Goal: Task Accomplishment & Management: Use online tool/utility

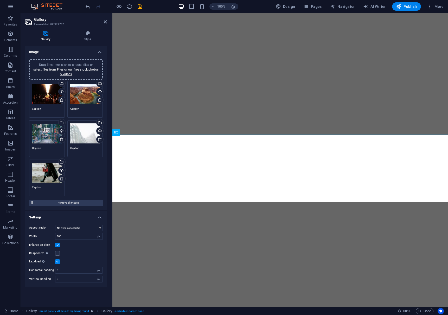
select select "px"
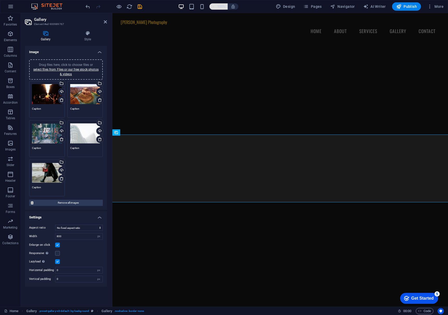
scroll to position [504, 0]
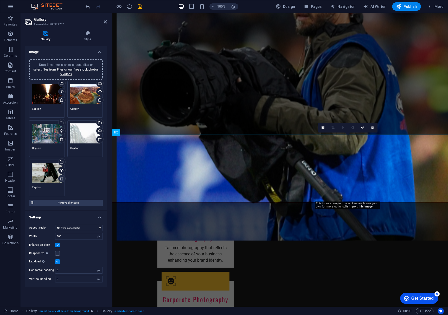
click at [62, 179] on icon at bounding box center [62, 178] width 4 height 4
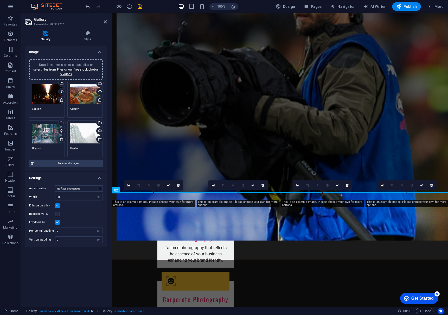
scroll to position [420, 0]
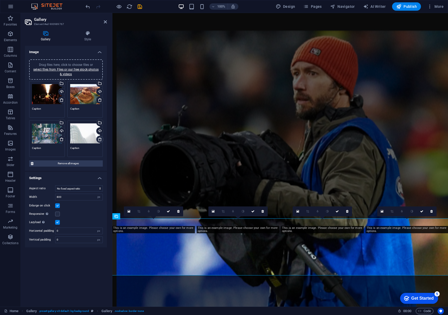
click at [101, 139] on icon at bounding box center [100, 139] width 4 height 4
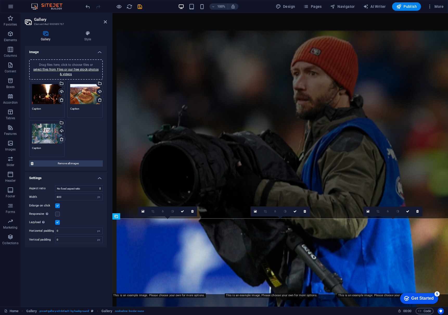
click at [63, 140] on icon at bounding box center [62, 139] width 4 height 4
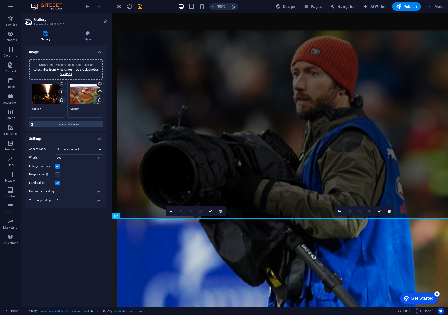
click at [62, 101] on icon at bounding box center [62, 100] width 4 height 4
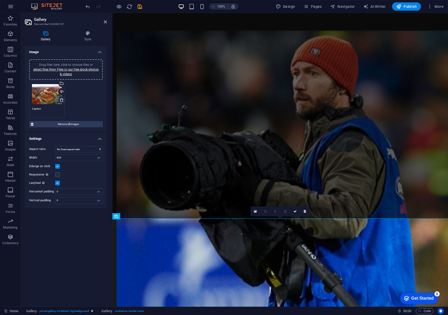
click at [61, 100] on icon at bounding box center [62, 100] width 4 height 4
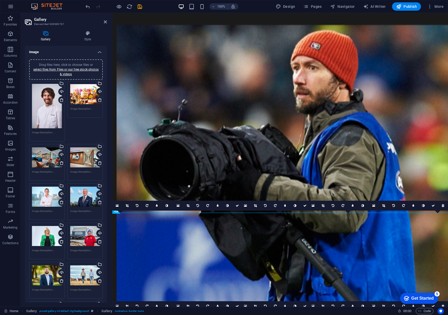
scroll to position [0, 0]
click at [61, 99] on icon at bounding box center [62, 100] width 4 height 4
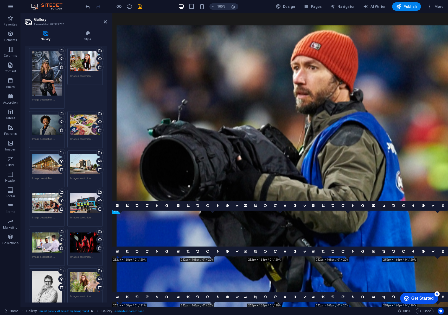
scroll to position [420, 0]
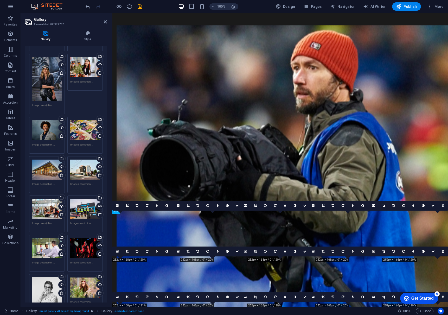
click at [62, 73] on icon at bounding box center [62, 73] width 4 height 4
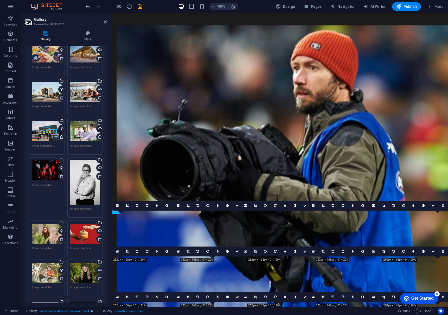
scroll to position [478, 0]
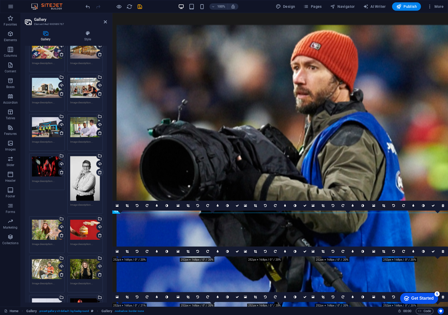
click at [98, 172] on icon at bounding box center [100, 172] width 4 height 4
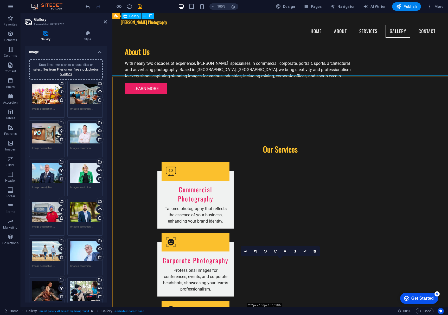
scroll to position [536, 0]
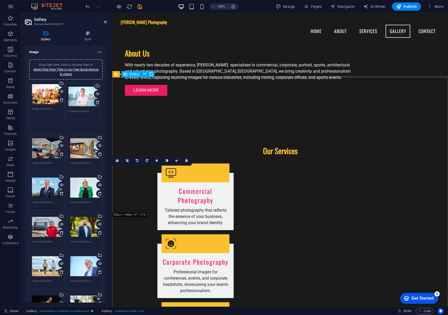
drag, startPoint x: 80, startPoint y: 135, endPoint x: 79, endPoint y: 98, distance: 37.5
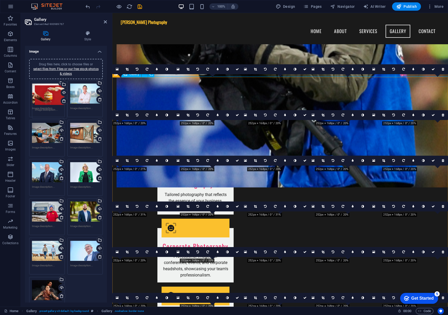
scroll to position [1, 0]
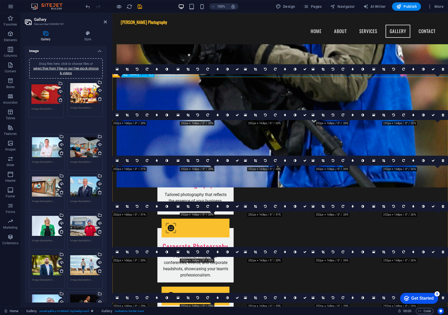
drag, startPoint x: 46, startPoint y: 252, endPoint x: 46, endPoint y: 92, distance: 160.0
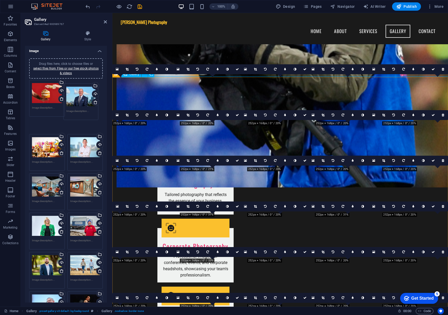
drag, startPoint x: 86, startPoint y: 173, endPoint x: 82, endPoint y: 98, distance: 75.0
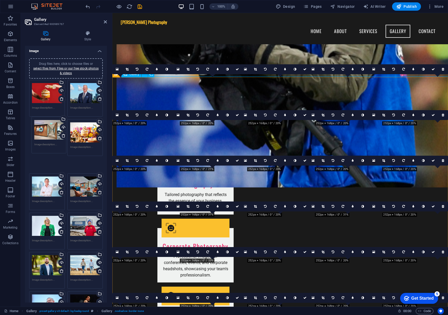
drag, startPoint x: 80, startPoint y: 170, endPoint x: 45, endPoint y: 130, distance: 53.8
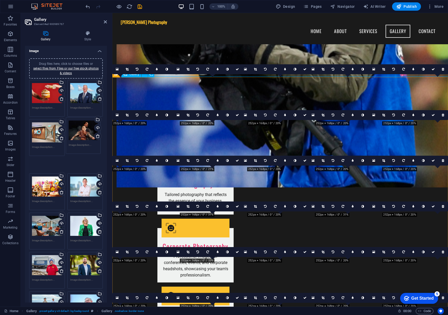
drag, startPoint x: 83, startPoint y: 293, endPoint x: 81, endPoint y: 134, distance: 159.2
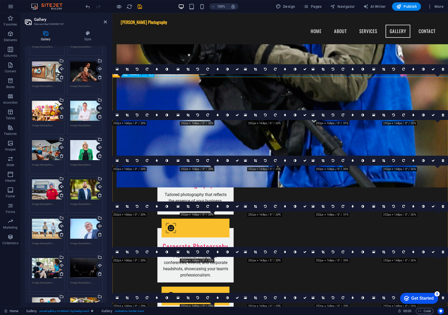
scroll to position [65, 0]
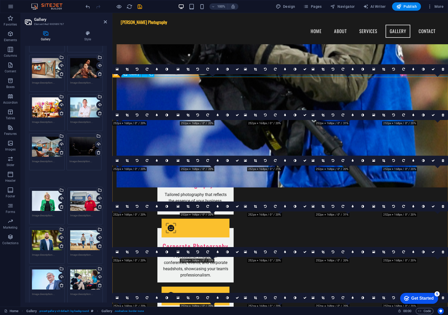
drag, startPoint x: 83, startPoint y: 265, endPoint x: 83, endPoint y: 147, distance: 117.6
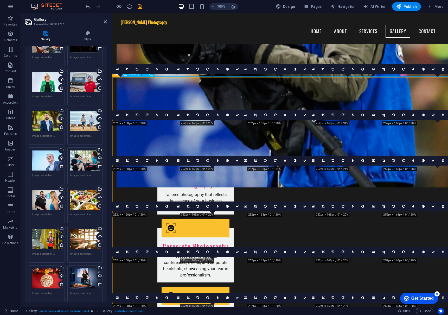
scroll to position [169, 0]
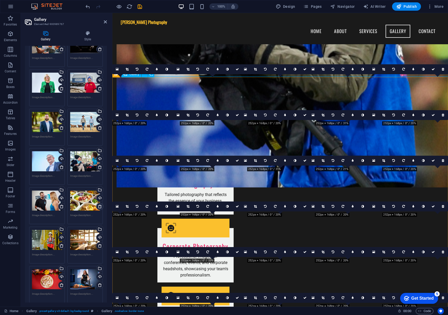
click at [98, 206] on icon at bounding box center [100, 206] width 4 height 4
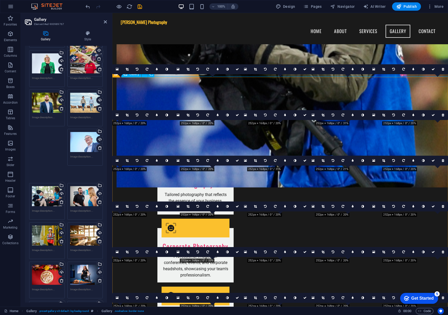
scroll to position [172, 0]
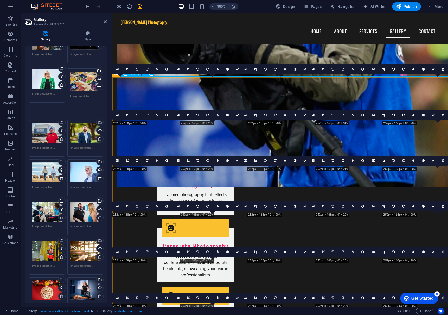
drag, startPoint x: 56, startPoint y: 256, endPoint x: 84, endPoint y: 84, distance: 174.4
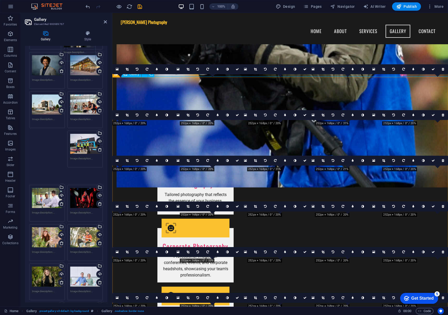
scroll to position [440, 0]
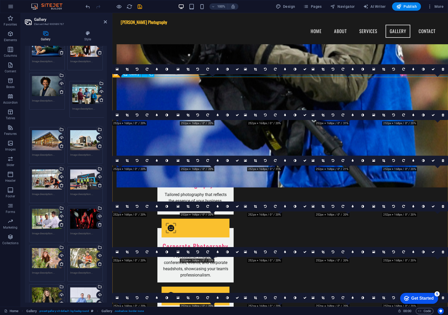
drag, startPoint x: 79, startPoint y: 204, endPoint x: 82, endPoint y: 93, distance: 111.6
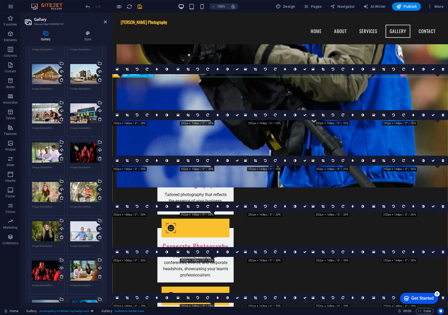
scroll to position [494, 0]
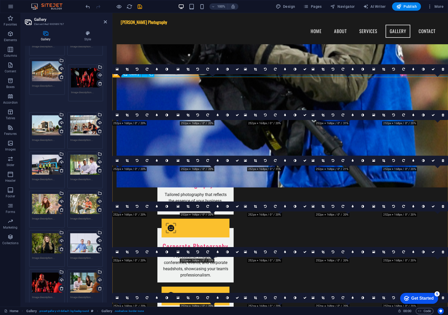
drag, startPoint x: 81, startPoint y: 150, endPoint x: 83, endPoint y: 78, distance: 72.1
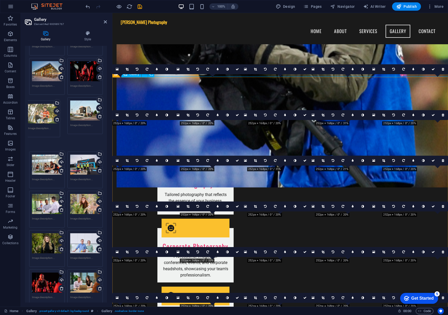
drag, startPoint x: 87, startPoint y: 188, endPoint x: 45, endPoint y: 113, distance: 85.7
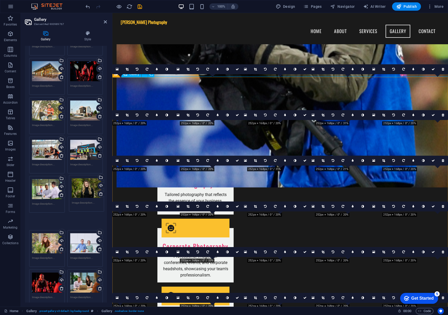
drag, startPoint x: 43, startPoint y: 230, endPoint x: 82, endPoint y: 190, distance: 55.6
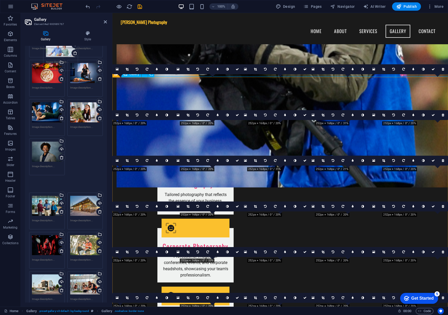
scroll to position [343, 0]
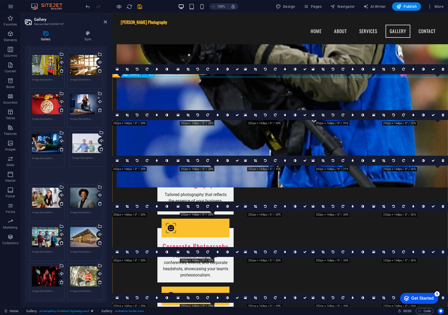
drag, startPoint x: 82, startPoint y: 232, endPoint x: 85, endPoint y: 147, distance: 85.1
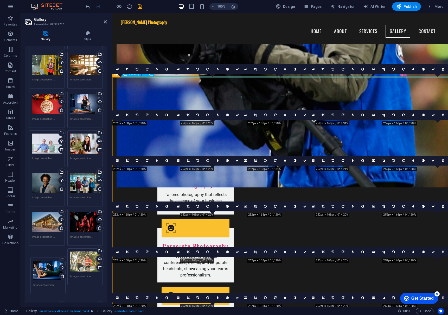
drag, startPoint x: 47, startPoint y: 140, endPoint x: 53, endPoint y: 263, distance: 123.7
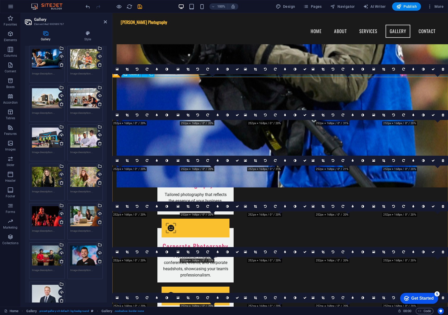
scroll to position [549, 0]
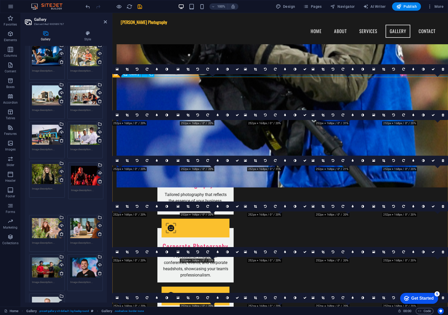
drag, startPoint x: 44, startPoint y: 212, endPoint x: 84, endPoint y: 182, distance: 49.3
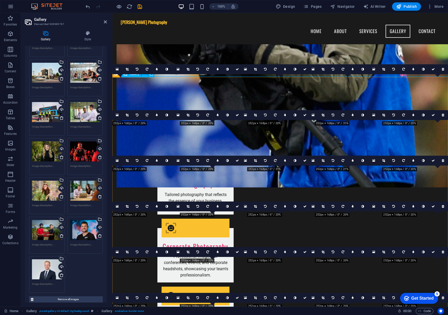
scroll to position [573, 0]
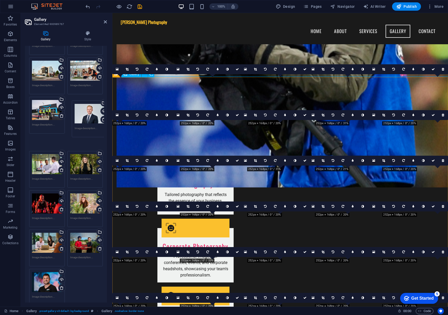
drag, startPoint x: 43, startPoint y: 271, endPoint x: 86, endPoint y: 117, distance: 159.5
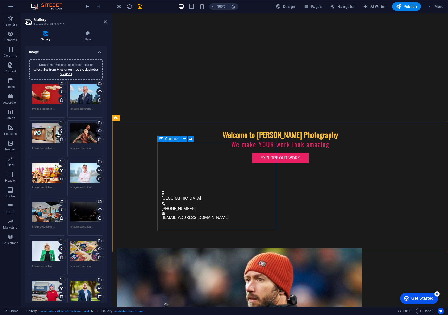
scroll to position [188, 0]
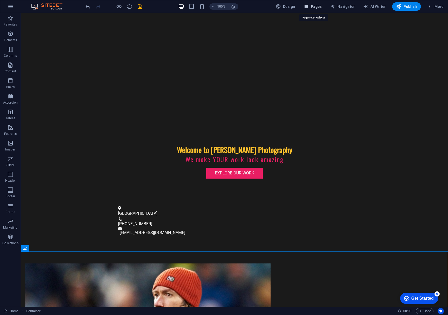
click at [311, 8] on span "Pages" at bounding box center [312, 6] width 18 height 5
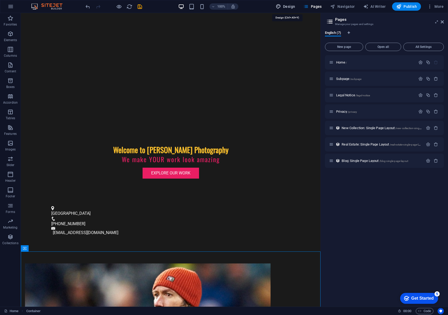
click at [290, 7] on span "Design" at bounding box center [286, 6] width 20 height 5
select select "px"
select select "200"
select select "px"
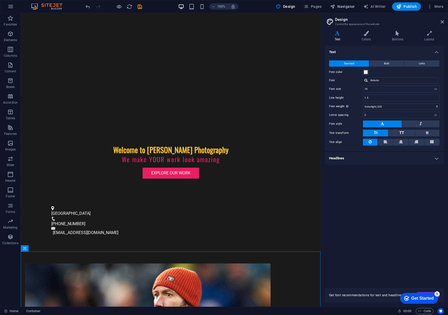
click at [348, 8] on span "Navigator" at bounding box center [342, 6] width 25 height 5
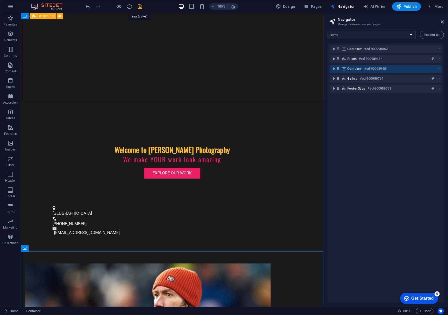
click at [140, 8] on icon "save" at bounding box center [140, 7] width 6 height 6
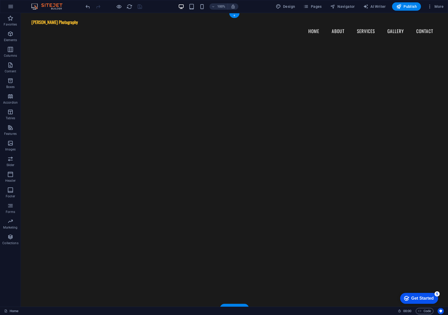
scroll to position [0, 0]
click at [404, 7] on span "Publish" at bounding box center [406, 6] width 21 height 5
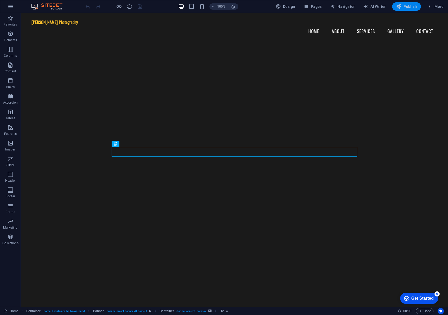
click at [398, 8] on icon "button" at bounding box center [398, 6] width 5 height 5
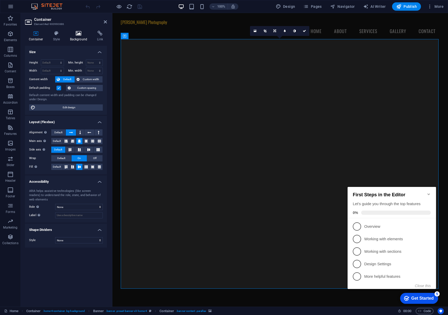
click at [79, 33] on icon at bounding box center [78, 33] width 25 height 5
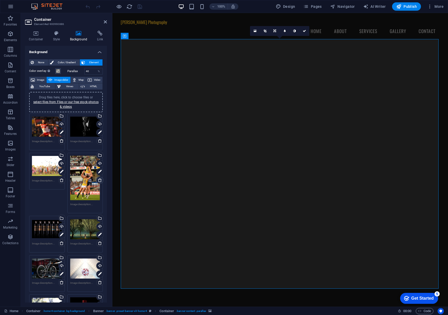
click at [99, 181] on icon at bounding box center [100, 180] width 4 height 4
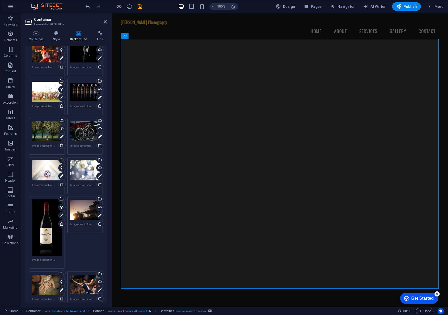
scroll to position [75, 0]
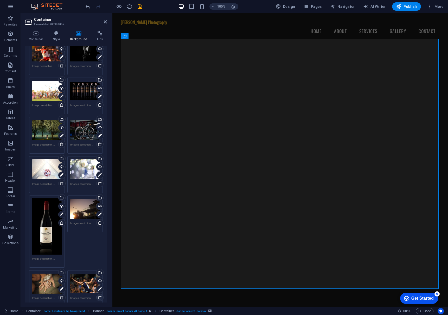
click at [100, 296] on icon at bounding box center [100, 297] width 4 height 4
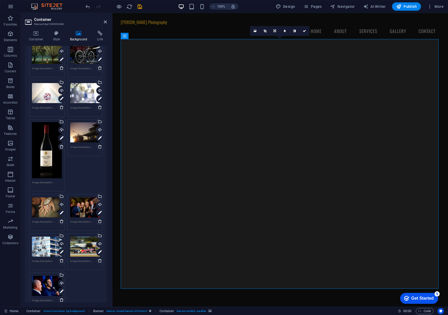
scroll to position [151, 0]
click at [60, 147] on icon at bounding box center [62, 147] width 4 height 4
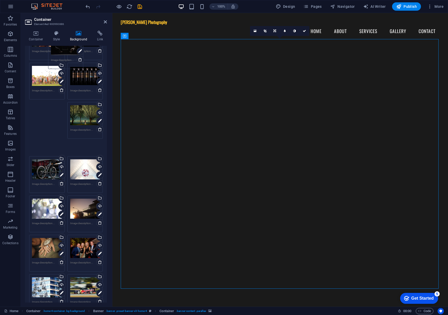
scroll to position [59, 0]
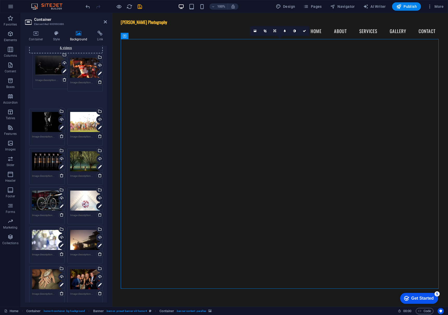
drag, startPoint x: 48, startPoint y: 278, endPoint x: 51, endPoint y: 69, distance: 208.9
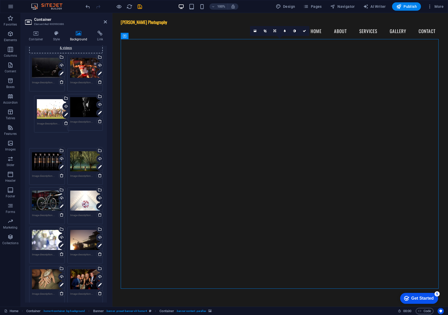
drag, startPoint x: 89, startPoint y: 113, endPoint x: 57, endPoint y: 114, distance: 32.6
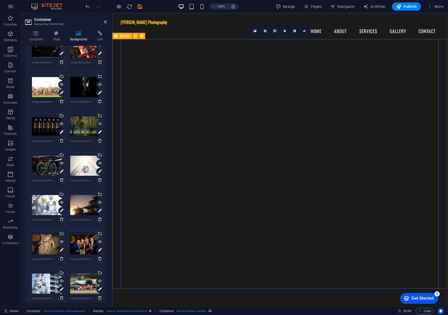
scroll to position [77, 0]
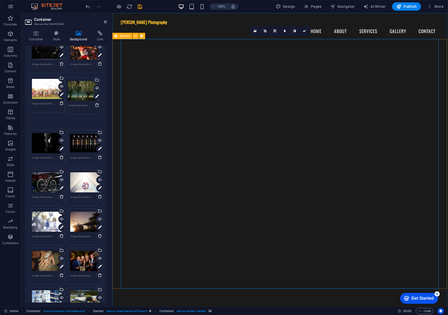
drag, startPoint x: 82, startPoint y: 129, endPoint x: 80, endPoint y: 92, distance: 37.5
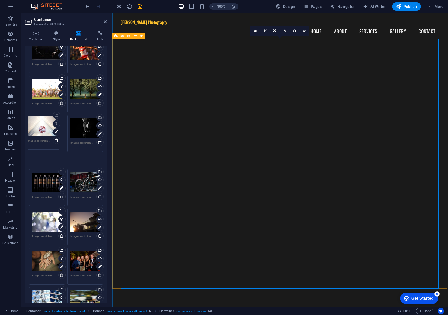
drag, startPoint x: 84, startPoint y: 165, endPoint x: 43, endPoint y: 124, distance: 58.1
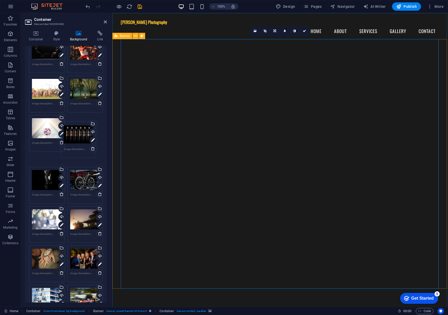
drag, startPoint x: 46, startPoint y: 161, endPoint x: 77, endPoint y: 127, distance: 45.6
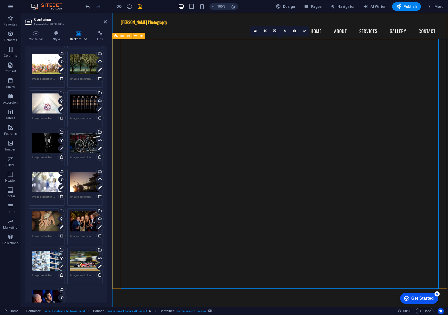
scroll to position [104, 0]
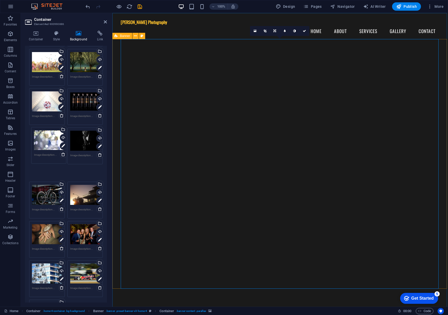
drag, startPoint x: 47, startPoint y: 177, endPoint x: 48, endPoint y: 138, distance: 39.0
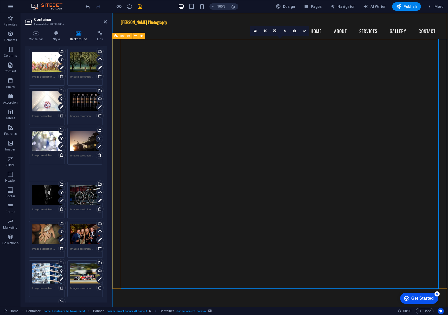
drag, startPoint x: 83, startPoint y: 181, endPoint x: 83, endPoint y: 142, distance: 39.0
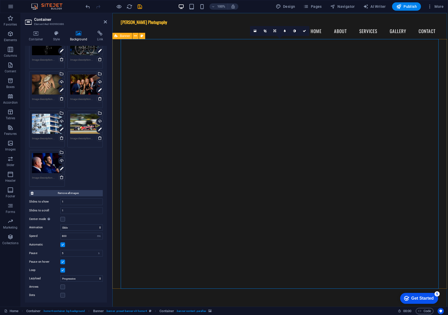
scroll to position [238, 0]
click at [139, 6] on icon "save" at bounding box center [140, 7] width 6 height 6
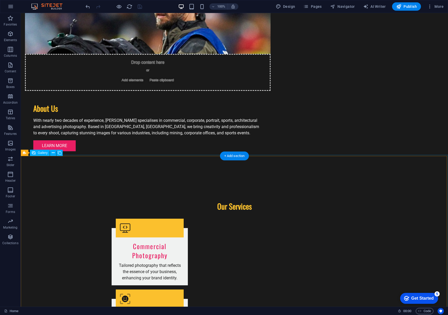
scroll to position [486, 0]
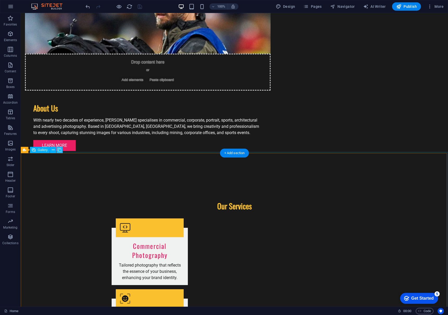
click at [59, 150] on icon at bounding box center [60, 149] width 4 height 5
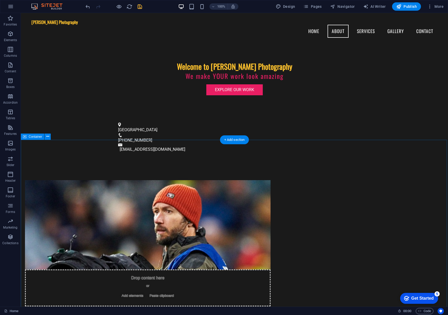
scroll to position [260, 0]
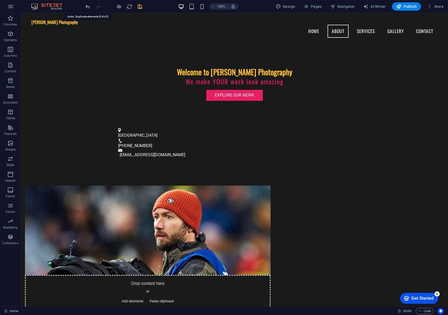
click at [86, 6] on icon "undo" at bounding box center [88, 7] width 6 height 6
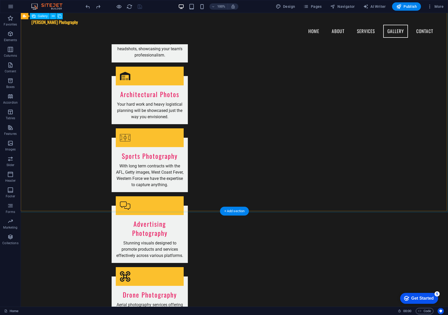
scroll to position [503, 0]
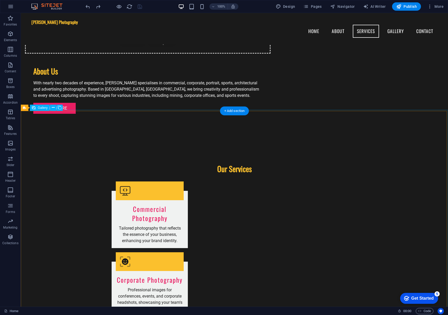
click at [41, 109] on span "Gallery" at bounding box center [43, 107] width 10 height 3
click at [42, 107] on span "Gallery" at bounding box center [43, 107] width 10 height 3
click at [41, 107] on span "Gallery" at bounding box center [43, 107] width 10 height 3
select select "px"
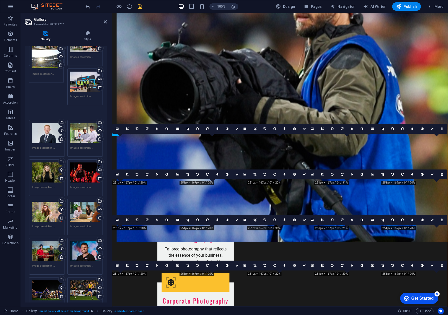
scroll to position [596, 0]
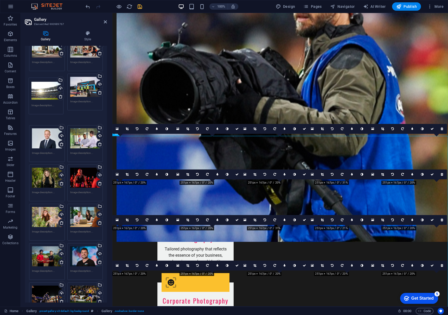
drag, startPoint x: 81, startPoint y: 176, endPoint x: 42, endPoint y: 87, distance: 97.3
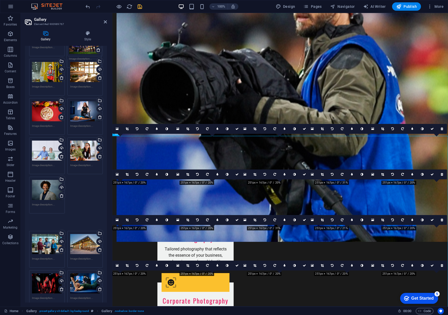
scroll to position [321, 0]
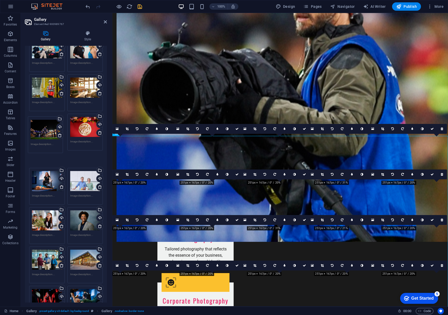
drag, startPoint x: 45, startPoint y: 278, endPoint x: 44, endPoint y: 124, distance: 153.7
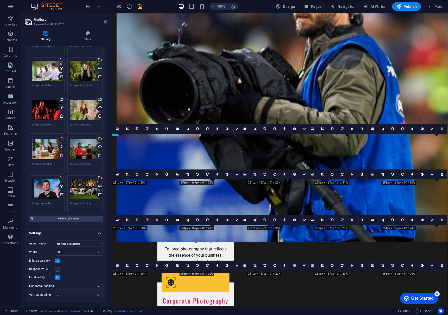
scroll to position [691, 0]
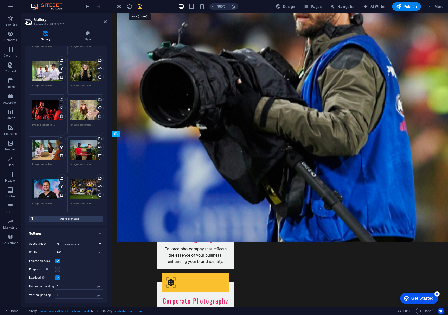
click at [138, 6] on icon "save" at bounding box center [140, 7] width 6 height 6
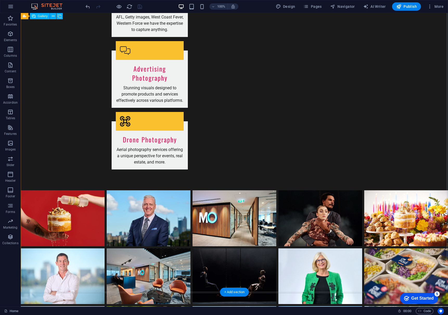
scroll to position [955, 0]
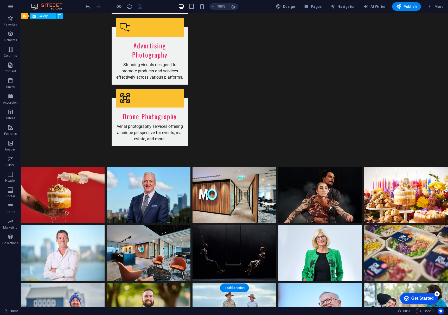
click at [40, 17] on span "Gallery" at bounding box center [43, 16] width 10 height 3
select select "px"
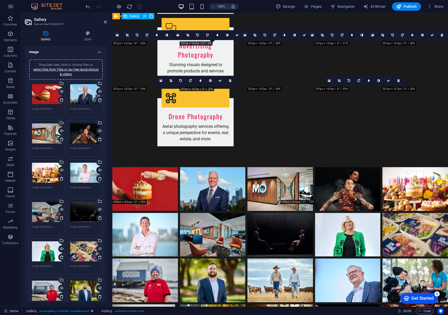
scroll to position [889, 0]
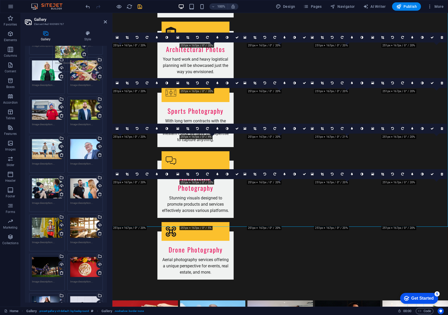
scroll to position [165, 0]
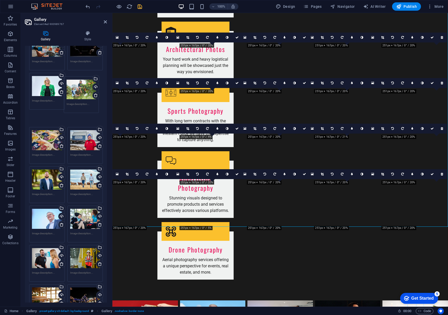
drag, startPoint x: 45, startPoint y: 246, endPoint x: 80, endPoint y: 89, distance: 161.1
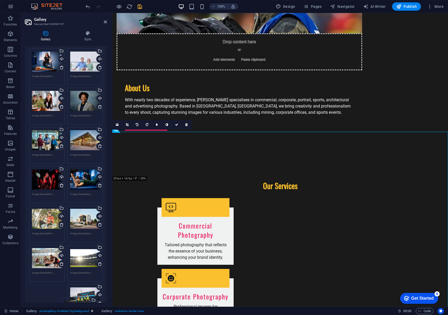
scroll to position [472, 0]
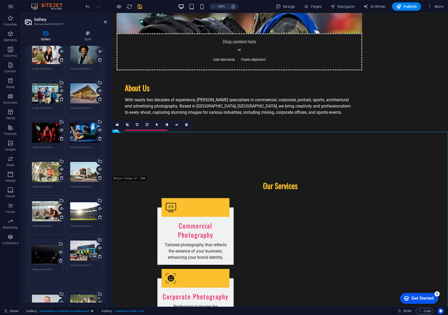
drag, startPoint x: 88, startPoint y: 51, endPoint x: 50, endPoint y: 259, distance: 211.3
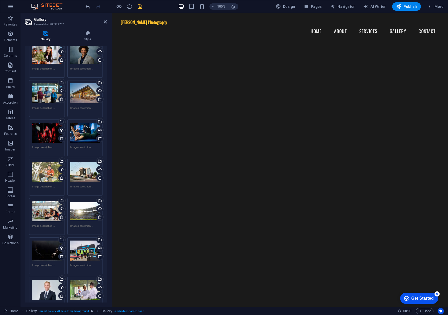
scroll to position [0, 0]
click at [138, 8] on icon "save" at bounding box center [140, 7] width 6 height 6
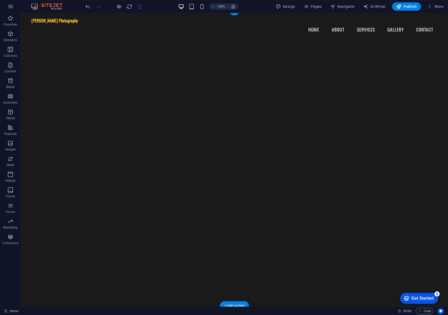
scroll to position [7, 0]
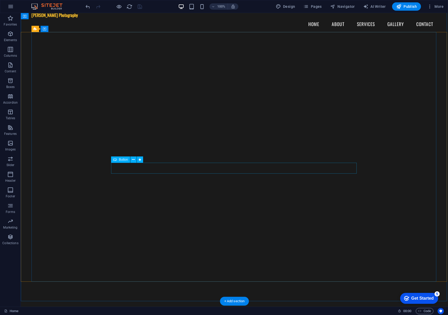
click at [119, 160] on span "Button" at bounding box center [123, 159] width 9 height 3
drag, startPoint x: 119, startPoint y: 160, endPoint x: 7, endPoint y: 147, distance: 113.1
click at [119, 160] on span "Button" at bounding box center [123, 159] width 9 height 3
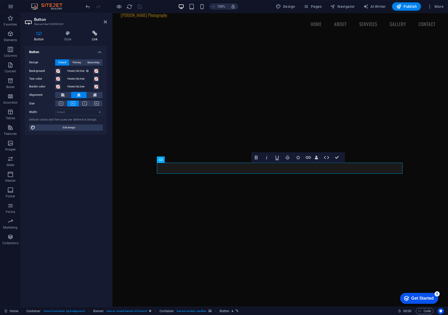
click at [95, 35] on icon at bounding box center [94, 33] width 24 height 5
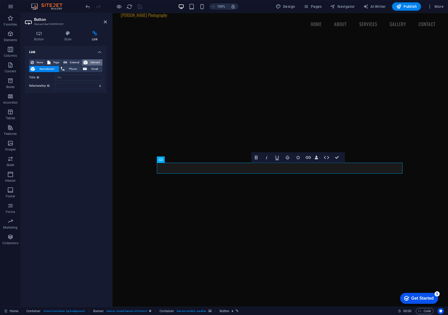
click at [97, 59] on span "Element" at bounding box center [95, 62] width 12 height 6
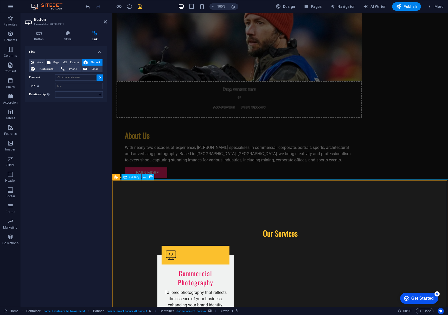
type input "#ed-900989767"
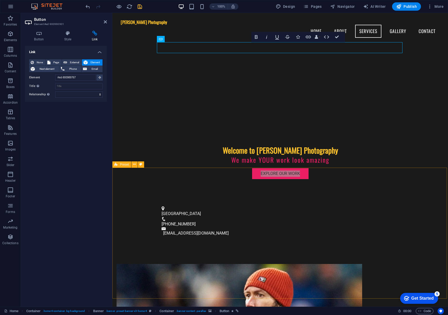
scroll to position [15, 0]
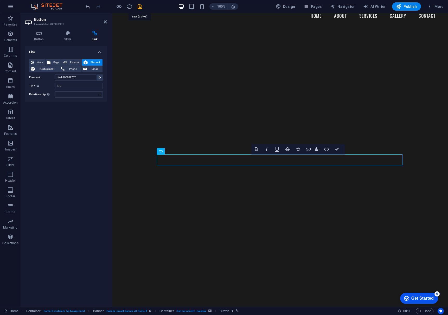
click at [141, 7] on icon "save" at bounding box center [140, 7] width 6 height 6
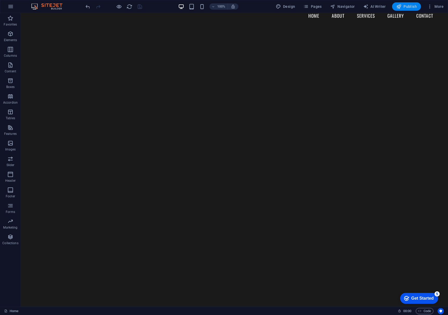
click at [402, 6] on span "Publish" at bounding box center [406, 6] width 21 height 5
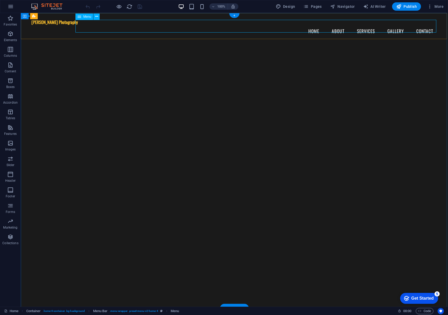
click at [86, 16] on span "Menu" at bounding box center [87, 16] width 8 height 3
drag, startPoint x: 86, startPoint y: 16, endPoint x: 24, endPoint y: 12, distance: 61.8
click at [86, 16] on span "Menu" at bounding box center [87, 16] width 8 height 3
select select
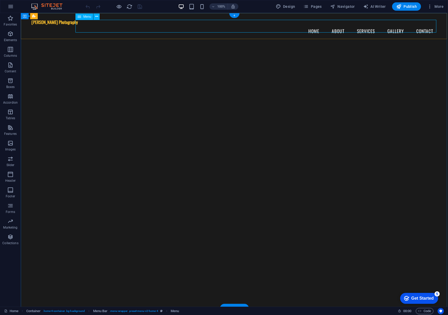
select select
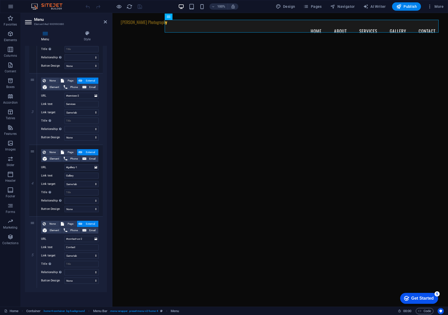
scroll to position [165, 0]
click at [88, 223] on span "External" at bounding box center [90, 224] width 13 height 6
click at [52, 230] on span "Element" at bounding box center [54, 230] width 12 height 6
select select
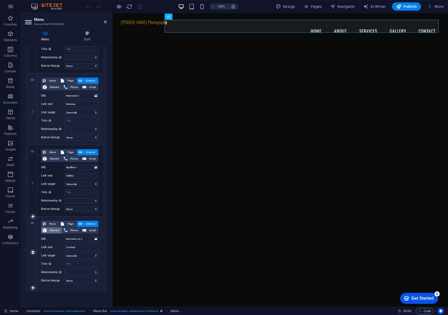
select select
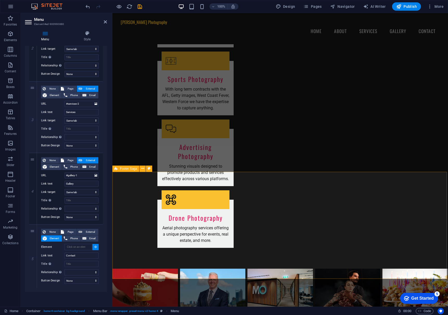
scroll to position [848, 0]
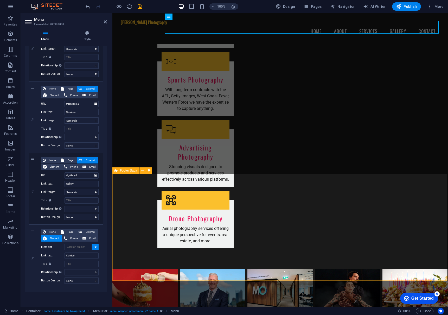
select select
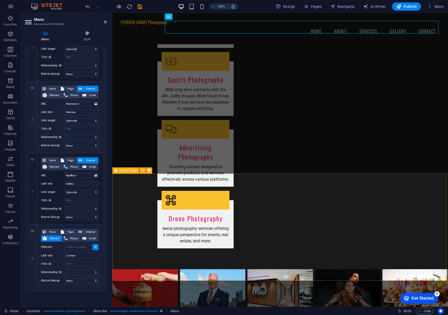
type input "#ed-900989551"
select select
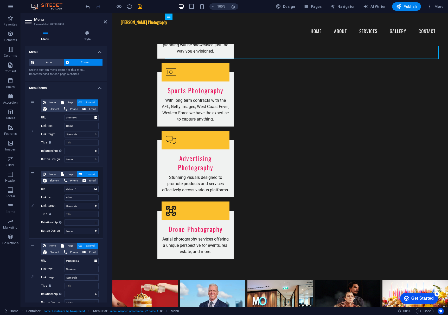
scroll to position [0, 0]
click at [127, 198] on span "Footer Saga" at bounding box center [128, 196] width 17 height 3
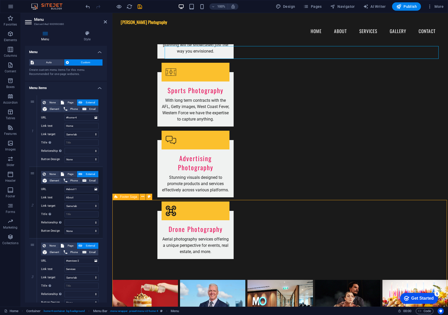
click at [127, 198] on span "Footer Saga" at bounding box center [128, 196] width 17 height 3
select select "footer"
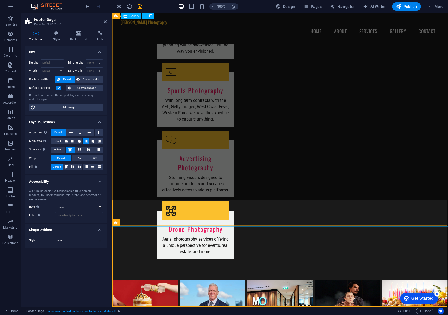
scroll to position [822, 0]
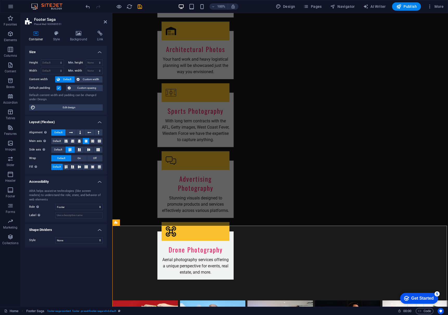
click at [97, 31] on icon at bounding box center [100, 33] width 14 height 5
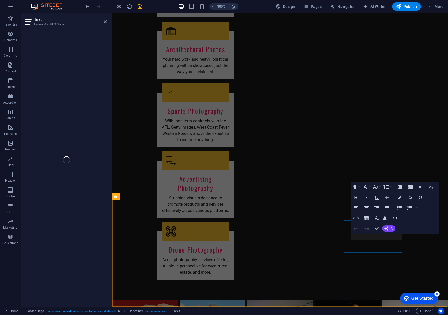
scroll to position [848, 0]
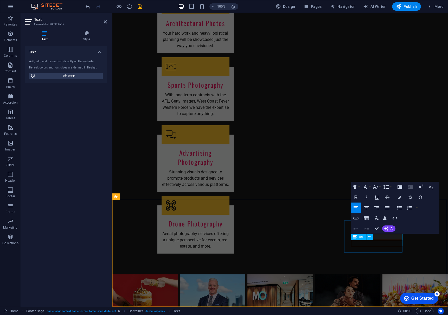
click at [363, 237] on span "Text" at bounding box center [362, 236] width 6 height 3
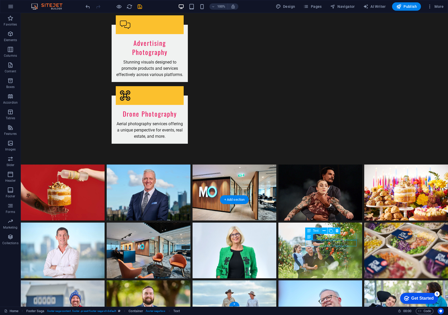
click at [326, 231] on button at bounding box center [324, 230] width 6 height 6
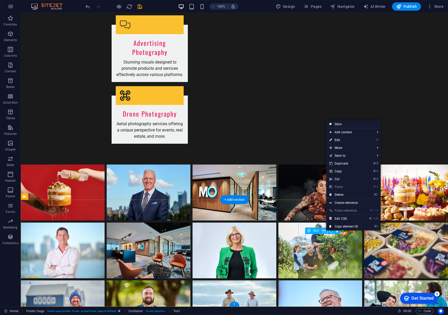
click at [326, 231] on button at bounding box center [324, 230] width 6 height 6
click at [312, 236] on div "Text" at bounding box center [313, 237] width 16 height 6
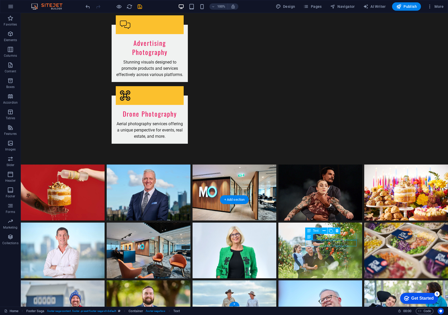
drag, startPoint x: 337, startPoint y: 236, endPoint x: 245, endPoint y: 237, distance: 91.8
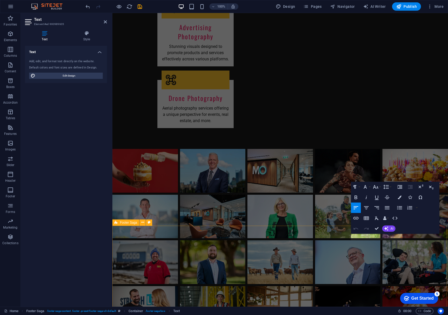
scroll to position [822, 0]
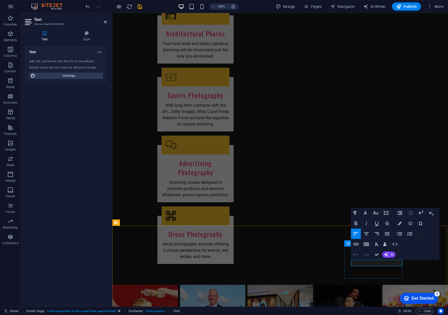
drag, startPoint x: 378, startPoint y: 263, endPoint x: 342, endPoint y: 262, distance: 36.2
click at [86, 36] on icon at bounding box center [86, 33] width 41 height 5
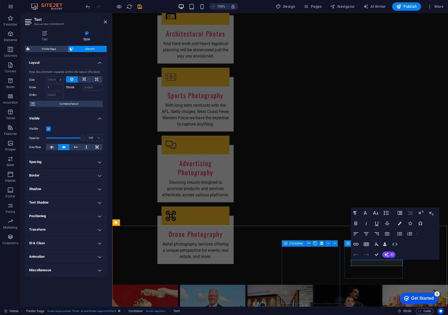
drag, startPoint x: 387, startPoint y: 264, endPoint x: 332, endPoint y: 263, distance: 54.9
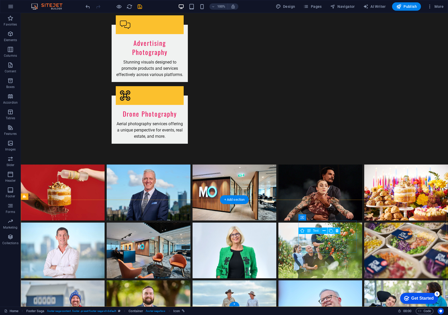
click at [326, 231] on button at bounding box center [324, 230] width 6 height 6
click at [325, 236] on icon at bounding box center [324, 236] width 3 height 5
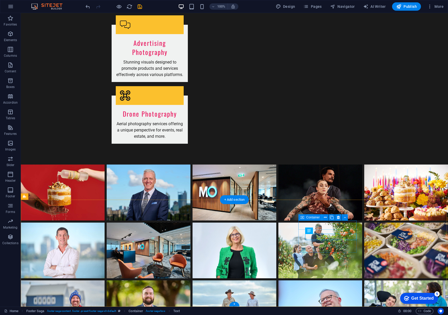
click at [304, 218] on icon at bounding box center [302, 217] width 4 height 6
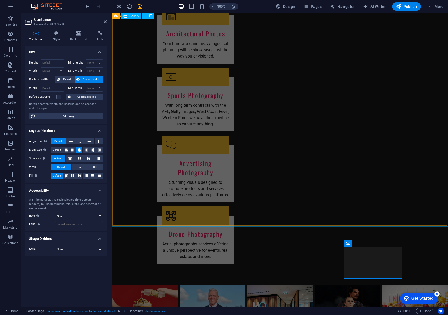
scroll to position [822, 0]
click at [98, 34] on icon at bounding box center [100, 33] width 14 height 5
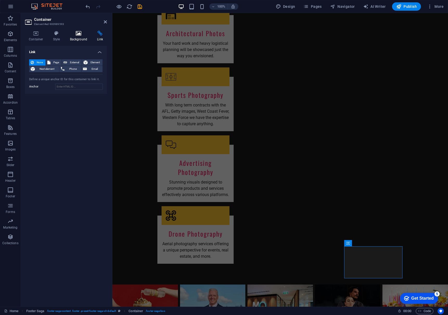
click at [79, 35] on icon at bounding box center [78, 33] width 25 height 5
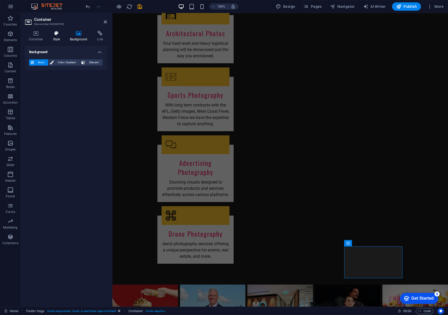
click at [53, 35] on icon at bounding box center [56, 33] width 15 height 5
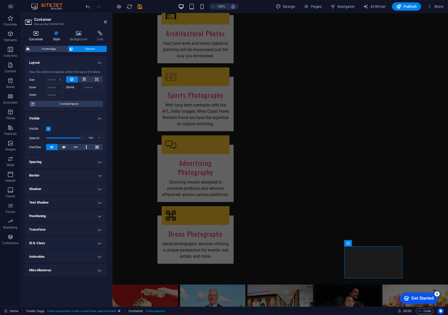
click at [41, 35] on icon at bounding box center [36, 33] width 22 height 5
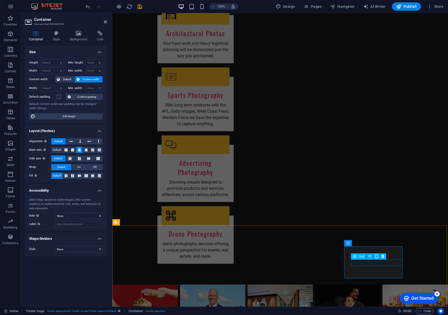
click at [55, 33] on icon at bounding box center [56, 33] width 15 height 5
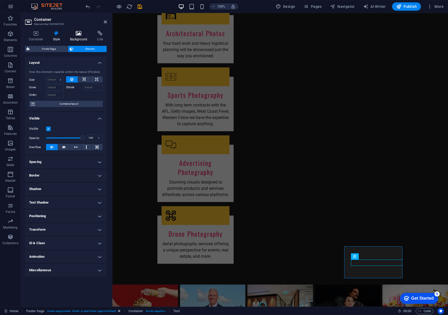
click at [76, 36] on icon at bounding box center [78, 33] width 25 height 5
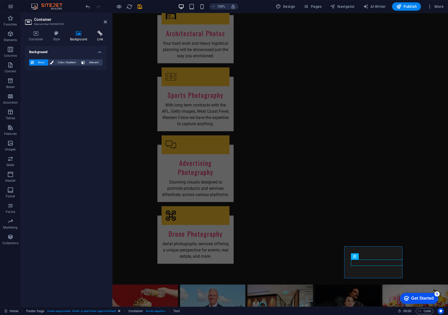
click at [98, 37] on h4 "Link" at bounding box center [100, 36] width 14 height 11
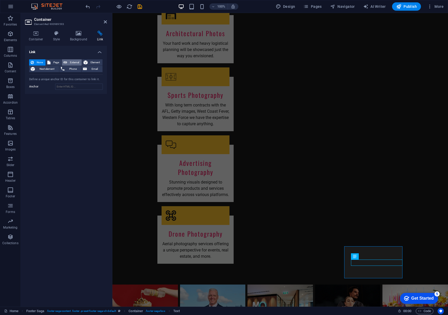
click at [65, 62] on icon at bounding box center [65, 62] width 4 height 6
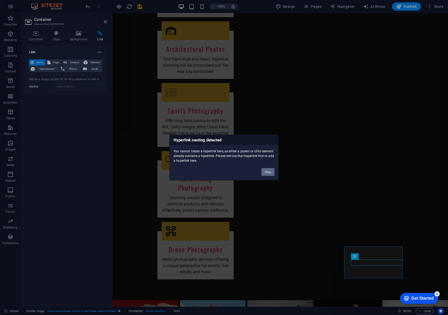
click at [266, 172] on button "Okay" at bounding box center [267, 172] width 13 height 8
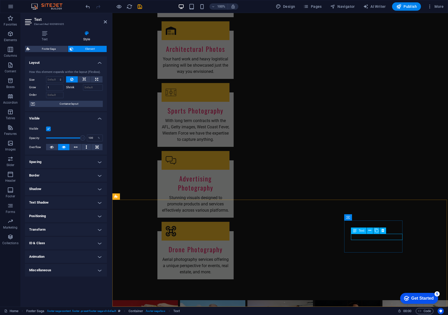
scroll to position [848, 0]
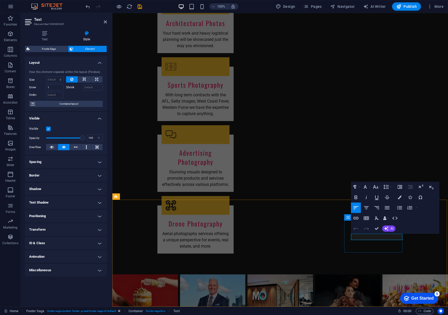
drag, startPoint x: 366, startPoint y: 237, endPoint x: 334, endPoint y: 238, distance: 32.0
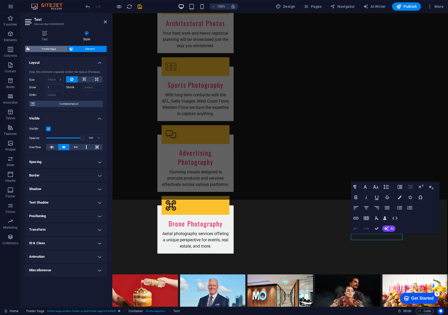
click at [49, 50] on span "Footer Saga" at bounding box center [48, 49] width 35 height 6
select select "rem"
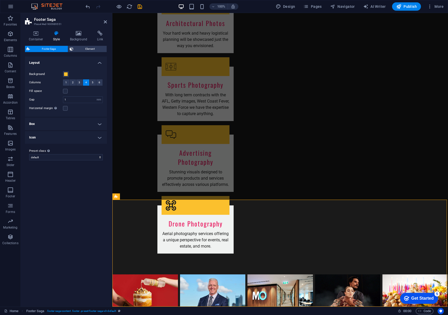
click at [110, 35] on div "Container Style Background Link Size Height Default px rem % vh vw Min. height …" at bounding box center [66, 167] width 90 height 280
click at [104, 36] on icon at bounding box center [100, 33] width 14 height 5
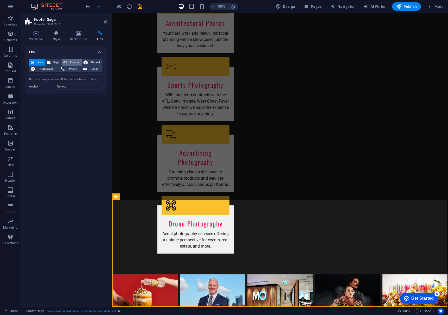
click at [70, 61] on span "External" at bounding box center [74, 62] width 11 height 6
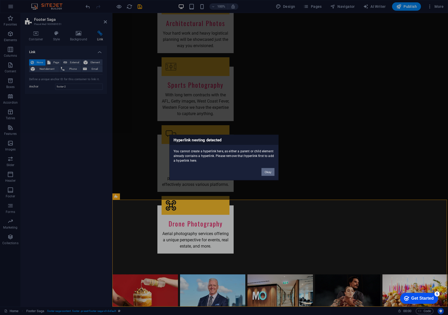
click at [268, 173] on button "Okay" at bounding box center [267, 172] width 13 height 8
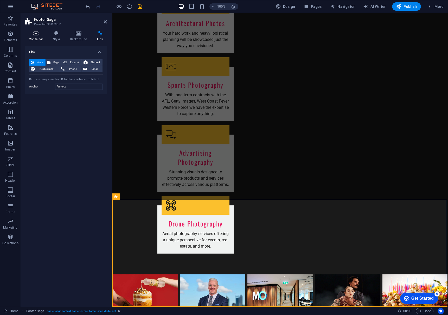
click at [37, 32] on icon at bounding box center [36, 33] width 22 height 5
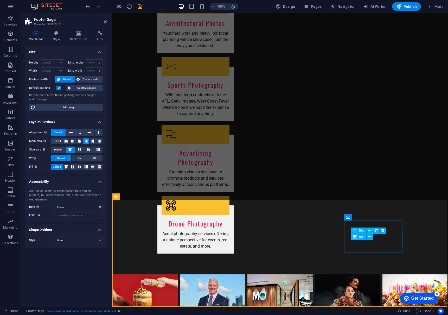
click at [360, 237] on span "Text" at bounding box center [362, 236] width 6 height 3
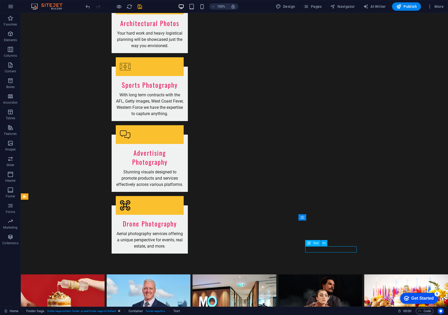
scroll to position [958, 0]
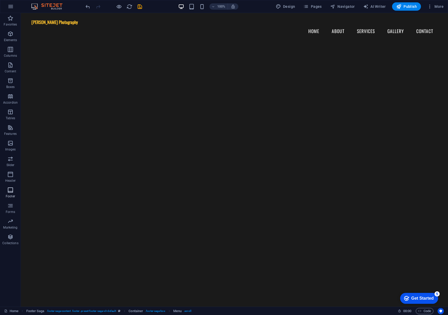
scroll to position [0, 0]
drag, startPoint x: 11, startPoint y: 191, endPoint x: 15, endPoint y: 198, distance: 7.5
click at [11, 191] on icon "button" at bounding box center [10, 190] width 6 height 6
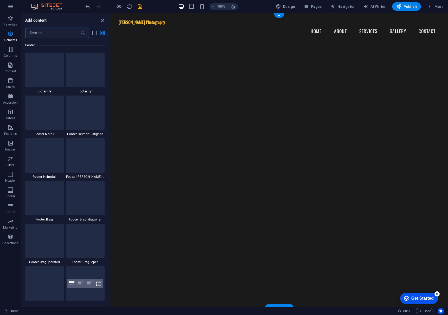
scroll to position [3444, 0]
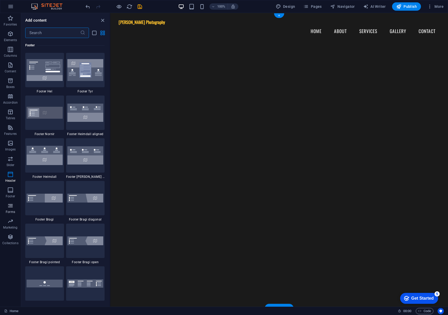
click at [11, 204] on icon "button" at bounding box center [10, 205] width 6 height 6
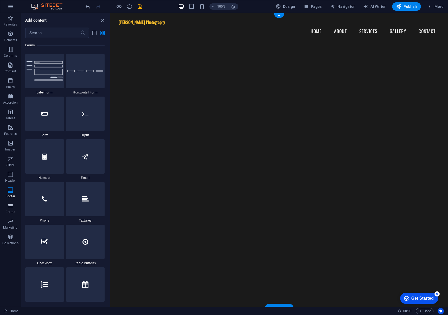
scroll to position [3884, 0]
click at [12, 218] on button "Marketing" at bounding box center [10, 224] width 21 height 16
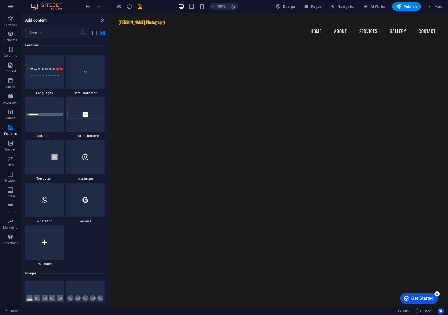
scroll to position [2396, 0]
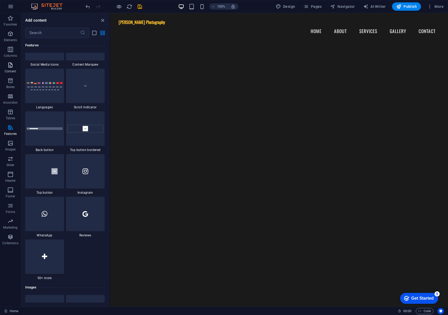
click at [6, 63] on span "Content" at bounding box center [10, 68] width 21 height 12
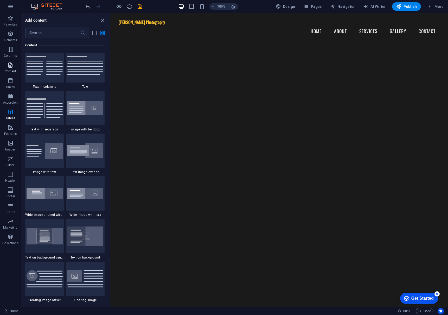
scroll to position [915, 0]
click at [9, 50] on icon "button" at bounding box center [10, 49] width 6 height 6
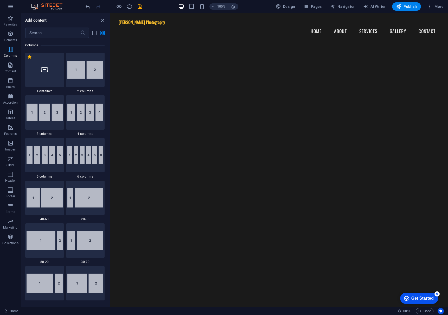
scroll to position [258, 0]
click at [7, 34] on icon "button" at bounding box center [10, 34] width 6 height 6
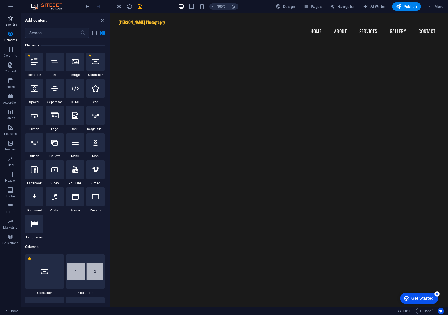
scroll to position [55, 0]
click at [441, 3] on button "More" at bounding box center [435, 6] width 21 height 8
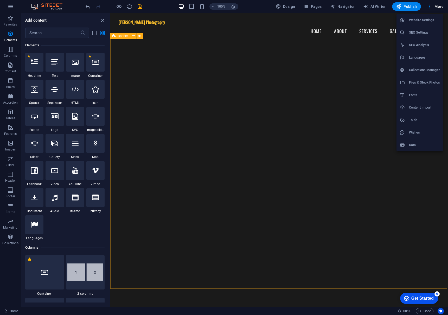
click at [425, 33] on h6 "SEO Settings" at bounding box center [424, 32] width 31 height 6
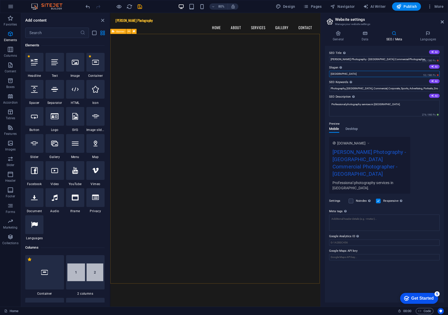
click at [354, 75] on input "Berlin" at bounding box center [384, 74] width 111 height 6
type input "We make YOUR work look amazinv"
drag, startPoint x: 383, startPoint y: 89, endPoint x: 452, endPoint y: 88, distance: 69.2
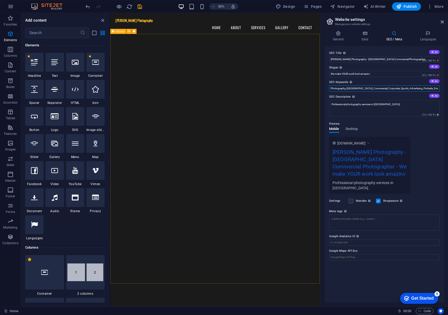
click at [448, 88] on html "Daniel Carson Photography Home Favorites Elements Columns Content Boxes Accordi…" at bounding box center [224, 157] width 448 height 315
drag, startPoint x: 431, startPoint y: 88, endPoint x: 428, endPoint y: 88, distance: 3.1
click at [431, 88] on input "Photography, Perth, Commercial, Corporate, Sports, Advertising, Portraits, Dron…" at bounding box center [384, 88] width 111 height 6
drag, startPoint x: 416, startPoint y: 89, endPoint x: 424, endPoint y: 89, distance: 8.3
click at [416, 89] on input "Photography, Perth, Commercial, Corporate, Sports, Advertising, Portraits, Dron…" at bounding box center [384, 88] width 111 height 6
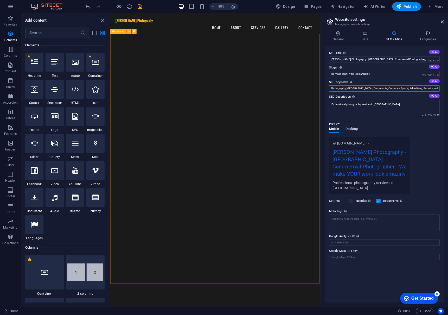
type input "Photography, Perth, Commercial, Corporate, Sports, Advertising, Portraits, arch…"
click at [353, 129] on span "Desktop" at bounding box center [351, 129] width 12 height 7
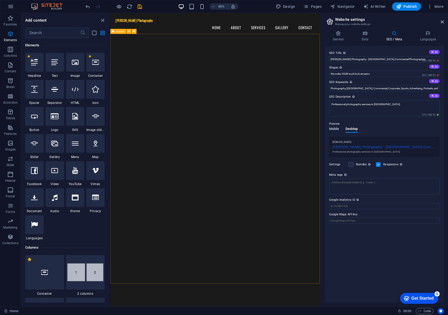
click at [329, 129] on span "Mobile" at bounding box center [334, 129] width 10 height 7
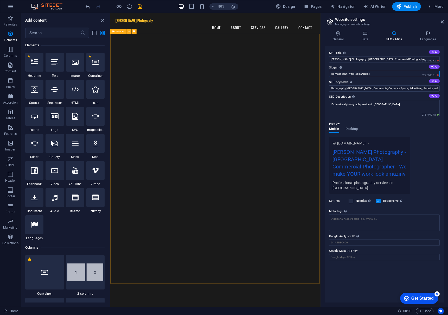
click at [384, 75] on input "We make YOUR work look amazinv" at bounding box center [384, 74] width 111 height 6
type input "We make YOUR work look amazing"
click at [363, 38] on h4 "Data" at bounding box center [366, 36] width 25 height 11
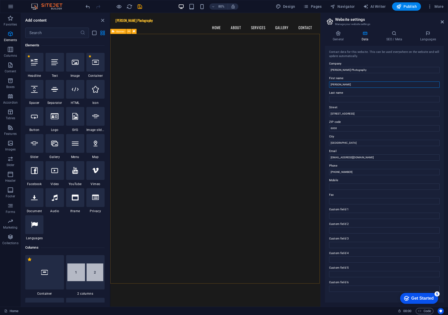
type input "Daniel"
type input "Carson"
click at [346, 126] on input "6000" at bounding box center [384, 128] width 111 height 6
type input "6014"
click at [396, 158] on input "info@danielcarsonphotography.com.au" at bounding box center [384, 157] width 111 height 6
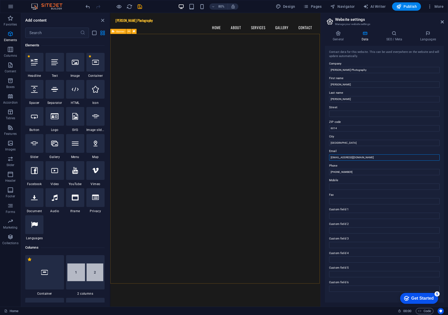
click at [396, 158] on input "info@danielcarsonphotography.com.au" at bounding box center [384, 157] width 111 height 6
type input "[EMAIL_ADDRESS][DOMAIN_NAME]"
click at [383, 171] on input "+61 123 456 789" at bounding box center [384, 172] width 111 height 6
drag, startPoint x: 368, startPoint y: 173, endPoint x: 362, endPoint y: 172, distance: 6.0
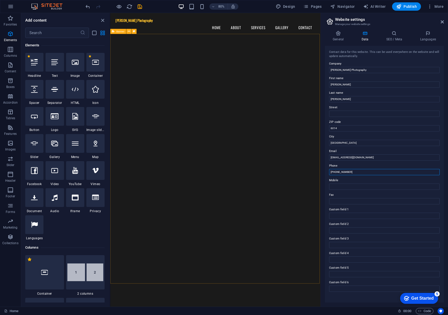
click at [366, 173] on input "+61 123 456 789" at bounding box center [384, 172] width 111 height 6
click at [336, 172] on input "+61 123 456 789" at bounding box center [384, 172] width 111 height 6
drag, startPoint x: 355, startPoint y: 171, endPoint x: 392, endPoint y: 171, distance: 36.2
click at [392, 171] on input "+61 123 456 789" at bounding box center [384, 172] width 111 height 6
type input "[PHONE_NUMBER]"
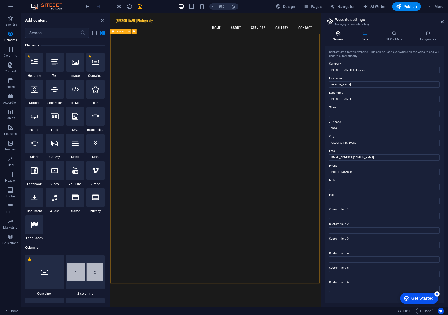
click at [338, 35] on icon at bounding box center [338, 33] width 27 height 5
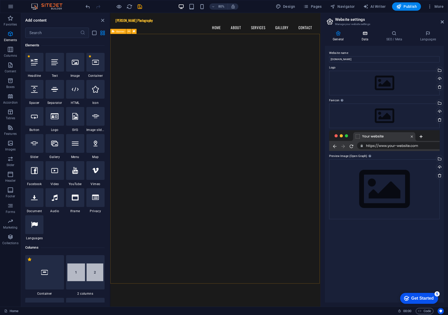
click at [362, 34] on icon at bounding box center [365, 33] width 23 height 5
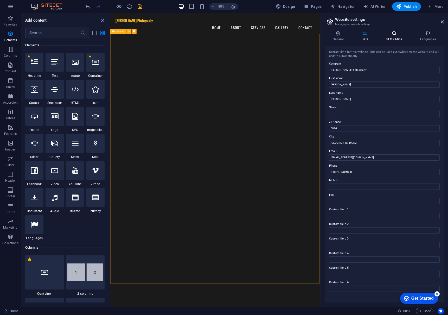
click at [388, 34] on icon at bounding box center [394, 33] width 32 height 5
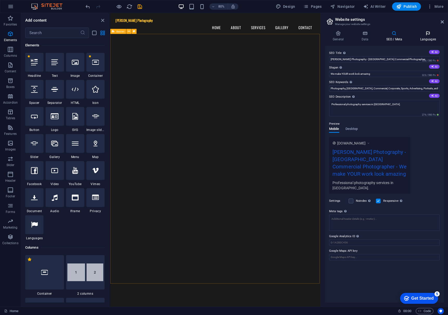
click at [426, 35] on icon at bounding box center [428, 33] width 32 height 5
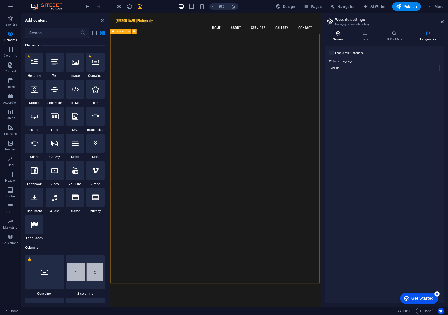
click at [343, 34] on icon at bounding box center [338, 33] width 27 height 5
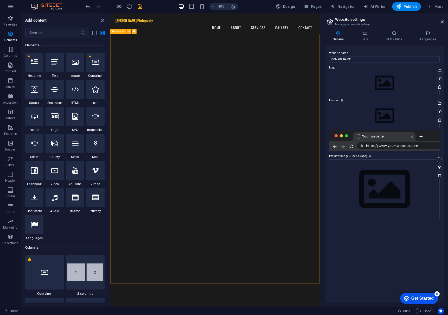
click at [12, 22] on p "Favorites" at bounding box center [10, 24] width 13 height 4
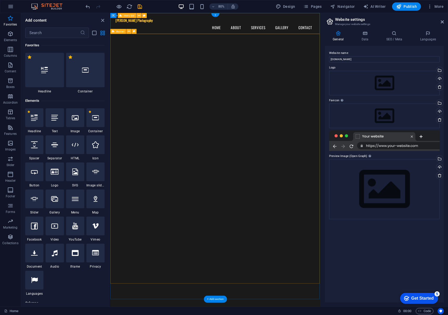
scroll to position [0, 0]
click at [11, 191] on icon "button" at bounding box center [10, 190] width 6 height 6
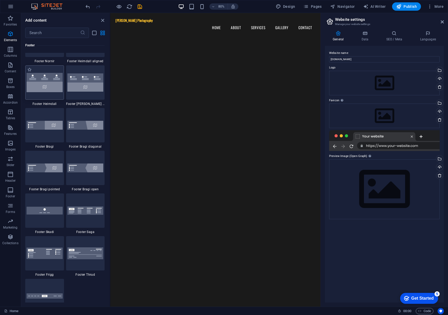
scroll to position [3526, 0]
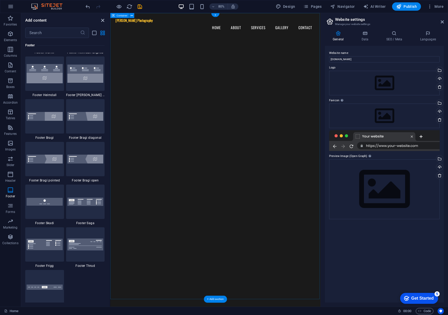
click at [101, 19] on icon "close panel" at bounding box center [103, 20] width 6 height 6
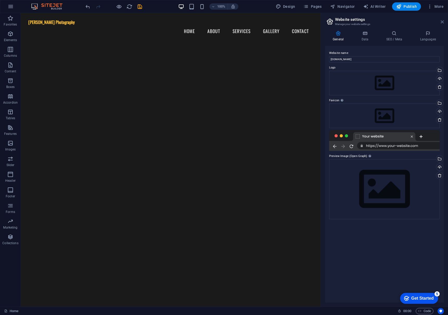
click at [441, 20] on icon at bounding box center [442, 22] width 3 height 4
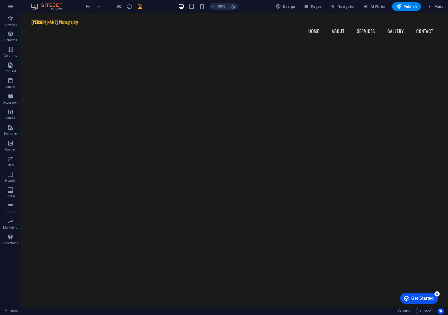
click at [440, 8] on span "More" at bounding box center [435, 6] width 16 height 5
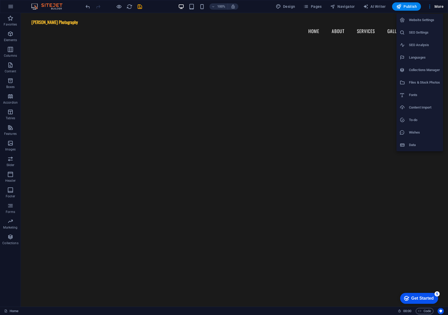
click at [431, 31] on h6 "SEO Settings" at bounding box center [424, 32] width 31 height 6
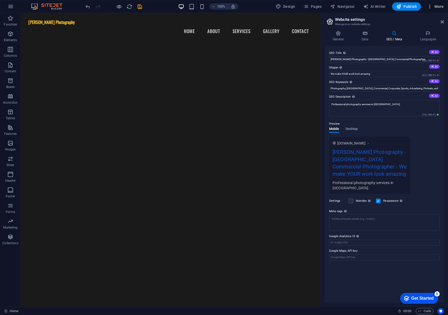
click at [438, 5] on span "More" at bounding box center [435, 6] width 16 height 5
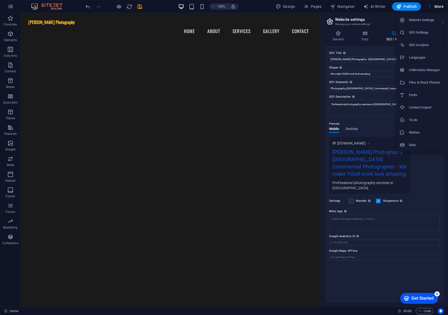
click at [424, 43] on h6 "SEO Analysis" at bounding box center [424, 45] width 31 height 6
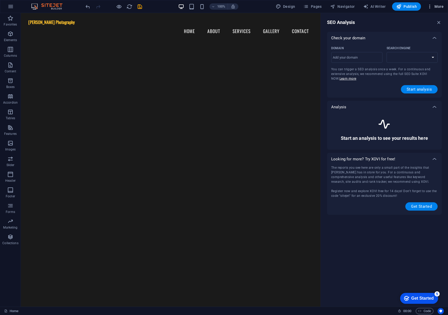
select select "google.com"
click at [441, 8] on span "More" at bounding box center [435, 6] width 16 height 5
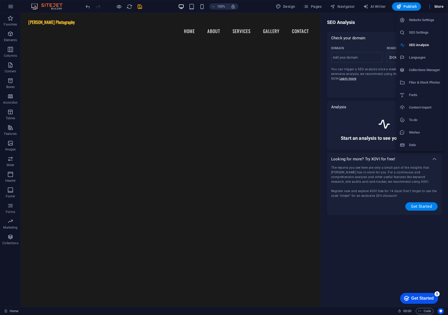
click at [416, 252] on div at bounding box center [224, 157] width 448 height 315
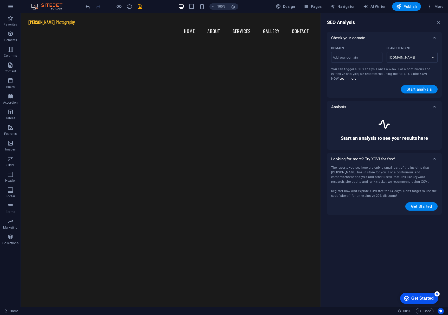
click at [415, 298] on div "Get Started" at bounding box center [422, 298] width 22 height 5
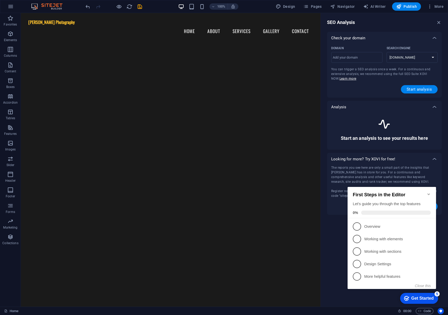
click at [429, 192] on icon "Minimize checklist" at bounding box center [429, 194] width 4 height 4
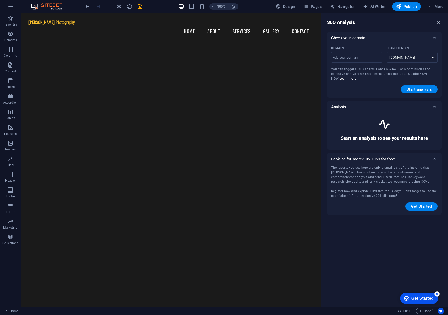
click at [438, 22] on icon "button" at bounding box center [439, 23] width 6 height 6
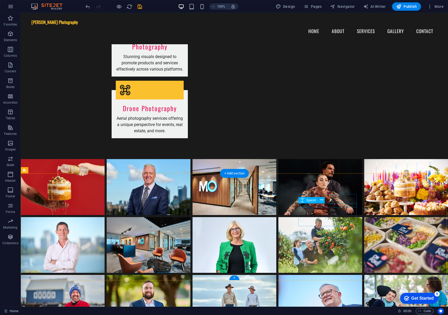
scroll to position [958, 0]
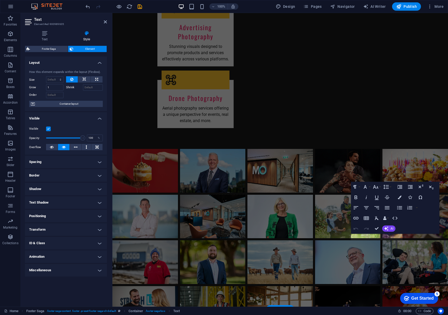
scroll to position [822, 0]
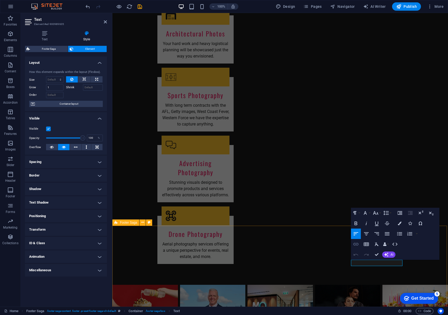
click at [357, 243] on icon "button" at bounding box center [355, 244] width 5 height 3
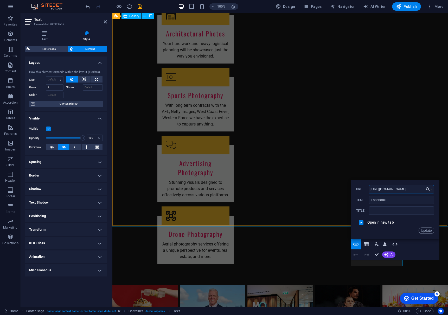
drag, startPoint x: 528, startPoint y: 203, endPoint x: 324, endPoint y: 190, distance: 204.8
drag, startPoint x: 418, startPoint y: 190, endPoint x: 359, endPoint y: 190, distance: 59.1
click at [360, 190] on div "https://www.facebook.com/ URL" at bounding box center [395, 189] width 78 height 9
paste input "dcimagesphoto/"
type input "https://www.facebook.com/dcimagesphoto/"
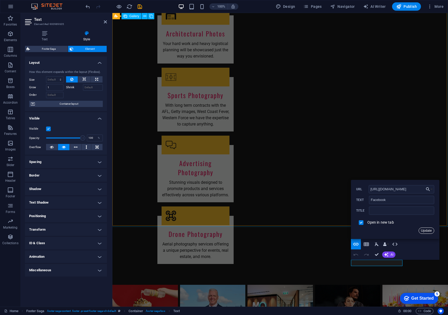
click at [427, 231] on button "Update" at bounding box center [427, 230] width 16 height 6
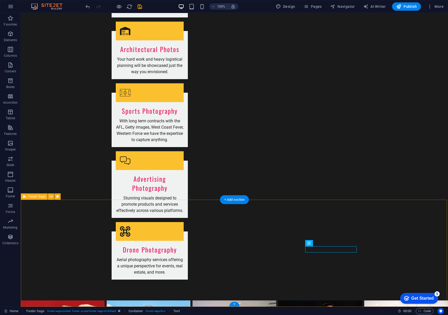
scroll to position [958, 0]
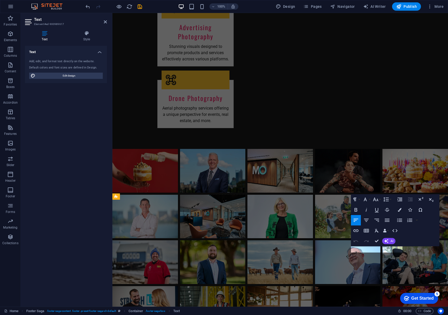
scroll to position [822, 0]
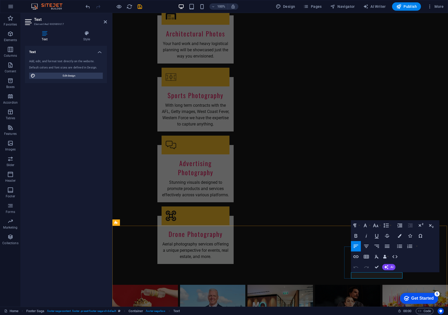
drag, startPoint x: 364, startPoint y: 275, endPoint x: 343, endPoint y: 274, distance: 20.6
click at [371, 264] on icon "button" at bounding box center [371, 262] width 6 height 6
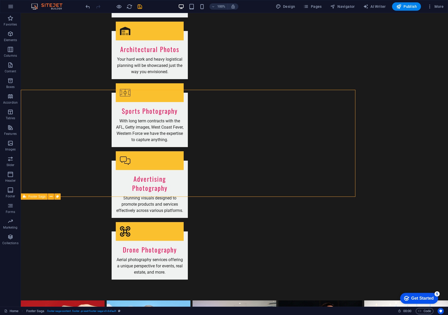
scroll to position [958, 0]
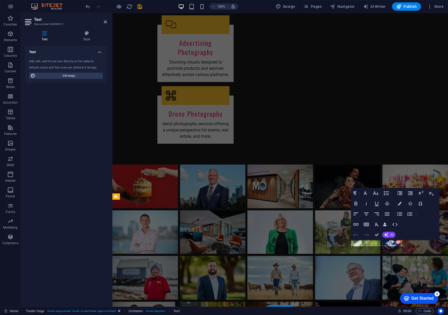
scroll to position [822, 0]
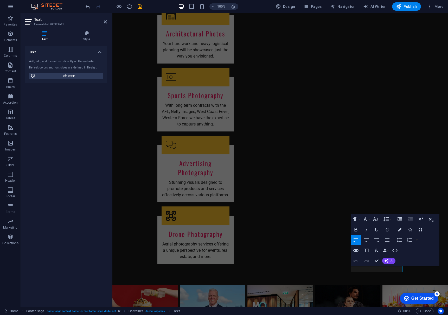
click at [356, 252] on icon "button" at bounding box center [356, 250] width 6 height 6
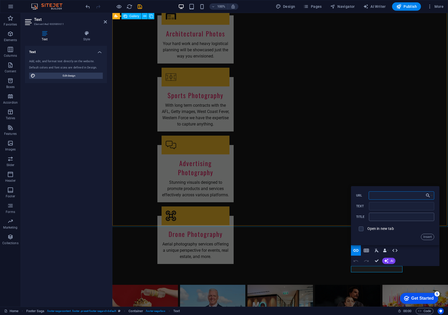
paste input "https://x.com/dcimages1"
type input "https://x.com/dcimages1"
click at [393, 208] on input "Text" at bounding box center [401, 206] width 65 height 8
click at [429, 235] on button "Insert" at bounding box center [427, 237] width 13 height 6
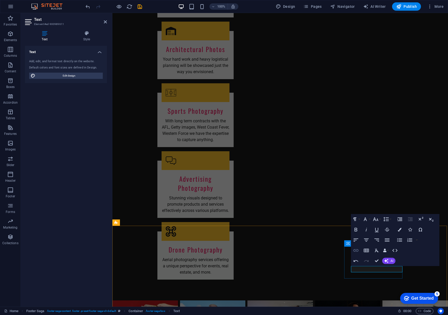
click at [357, 252] on icon "button" at bounding box center [356, 250] width 6 height 6
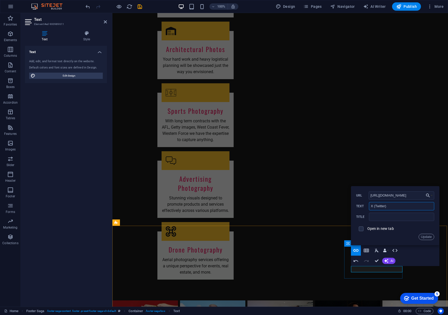
drag, startPoint x: 399, startPoint y: 208, endPoint x: 373, endPoint y: 207, distance: 26.0
click at [373, 207] on input "X (Twitter)" at bounding box center [401, 206] width 65 height 8
type input "X"
drag, startPoint x: 426, startPoint y: 237, endPoint x: 419, endPoint y: 240, distance: 8.0
click at [426, 237] on button "Update" at bounding box center [427, 237] width 16 height 6
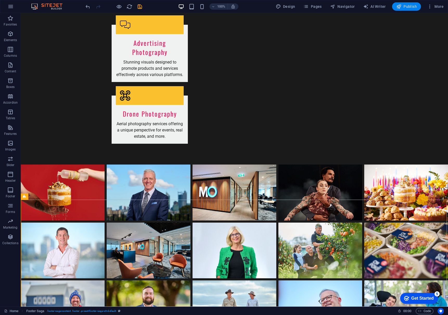
click at [410, 8] on span "Publish" at bounding box center [406, 6] width 21 height 5
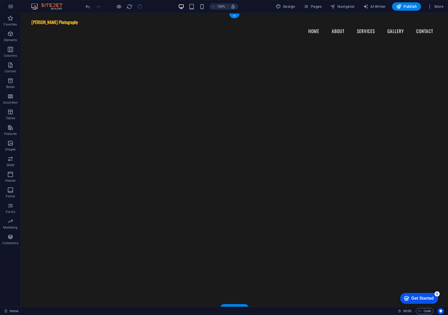
scroll to position [0, 0]
click at [410, 6] on span "Publish" at bounding box center [406, 6] width 21 height 5
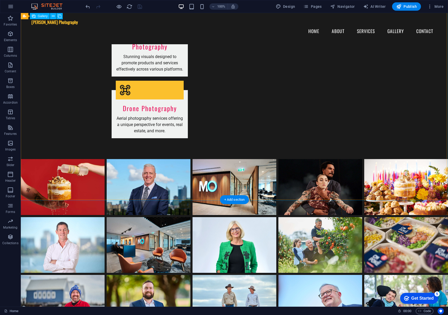
scroll to position [958, 0]
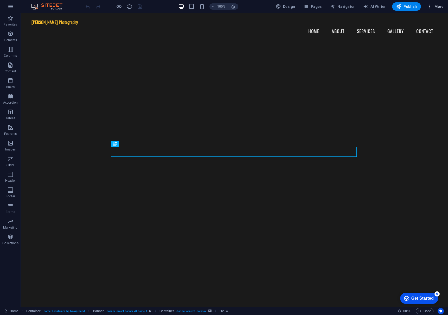
click at [434, 10] on button "More" at bounding box center [435, 6] width 21 height 8
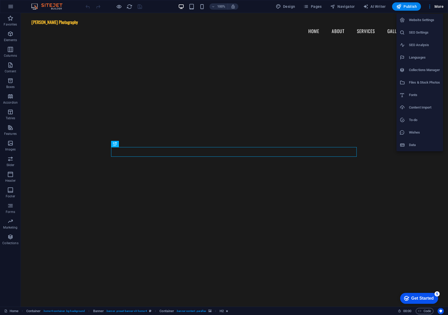
click at [423, 18] on h6 "Website Settings" at bounding box center [424, 20] width 31 height 6
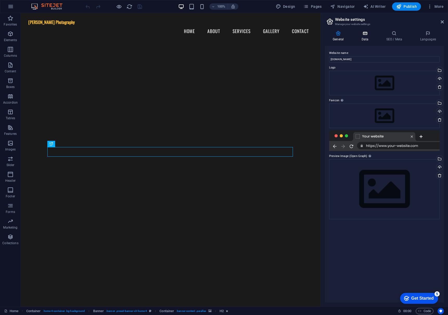
click at [362, 33] on icon at bounding box center [365, 33] width 23 height 5
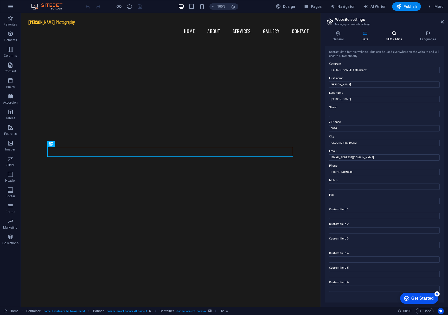
click at [396, 35] on icon at bounding box center [394, 33] width 32 height 5
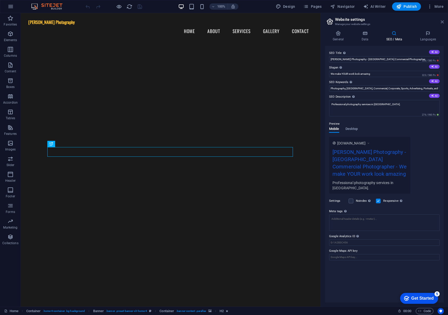
drag, startPoint x: 442, startPoint y: 20, endPoint x: 363, endPoint y: 131, distance: 135.9
click at [442, 20] on icon at bounding box center [442, 22] width 3 height 4
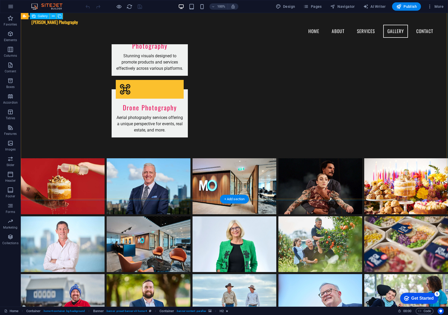
scroll to position [932, 0]
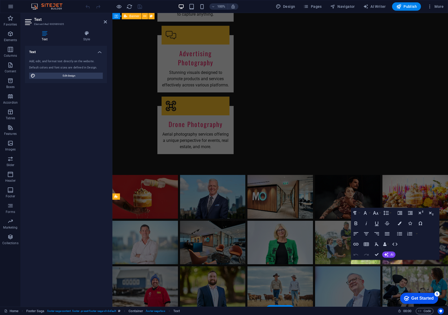
scroll to position [822, 0]
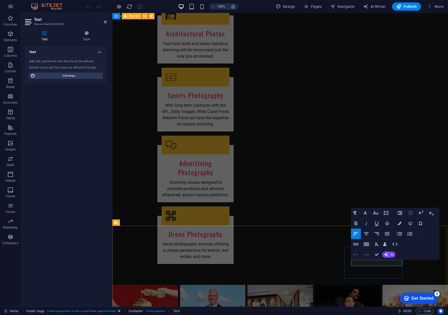
drag, startPoint x: 376, startPoint y: 264, endPoint x: 342, endPoint y: 262, distance: 33.9
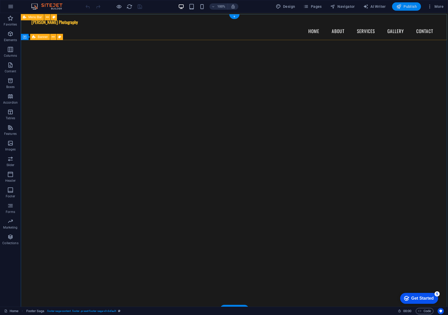
scroll to position [0, 0]
click at [403, 9] on button "Publish" at bounding box center [406, 6] width 29 height 8
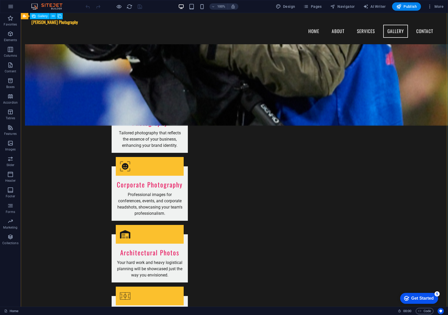
scroll to position [541, 0]
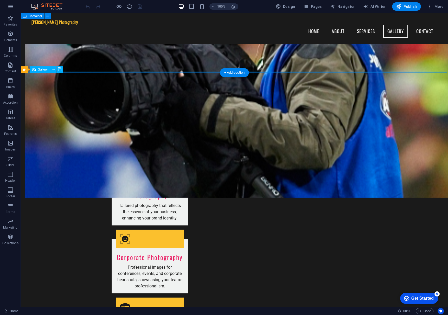
click at [40, 70] on span "Gallery" at bounding box center [43, 69] width 10 height 3
select select "px"
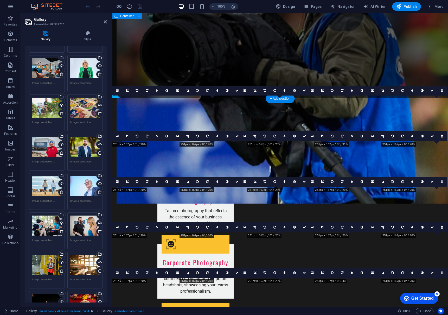
scroll to position [143, 0]
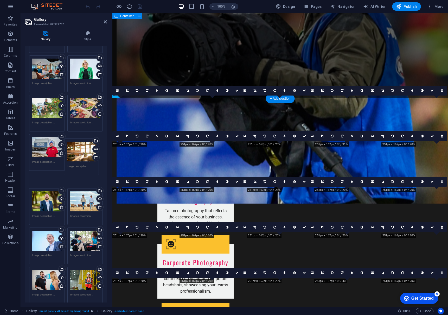
drag, startPoint x: 90, startPoint y: 234, endPoint x: 85, endPoint y: 146, distance: 87.5
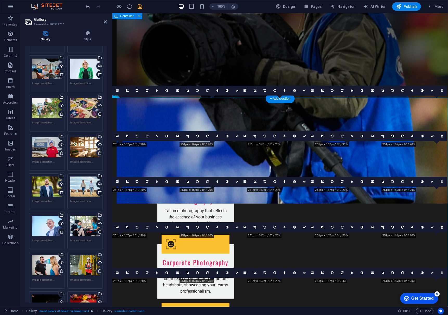
scroll to position [136, 0]
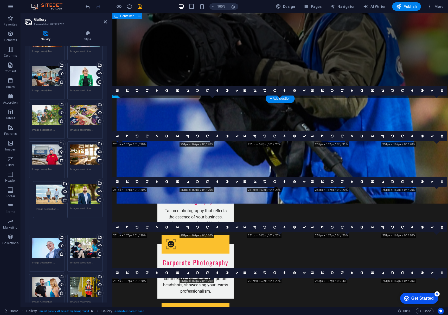
drag, startPoint x: 83, startPoint y: 188, endPoint x: 49, endPoint y: 188, distance: 33.3
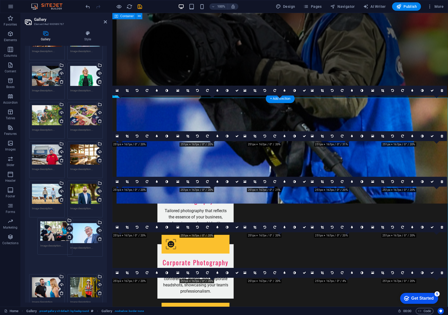
drag, startPoint x: 84, startPoint y: 232, endPoint x: 54, endPoint y: 229, distance: 29.5
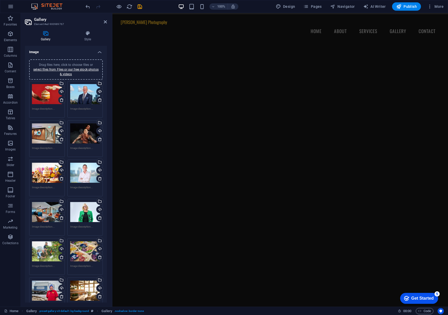
scroll to position [0, 0]
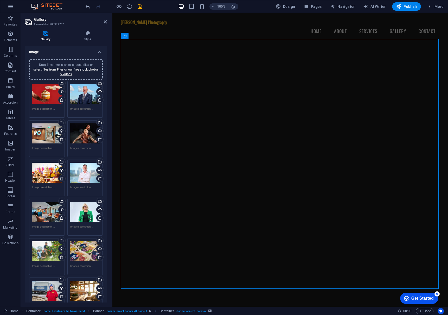
scroll to position [0, 0]
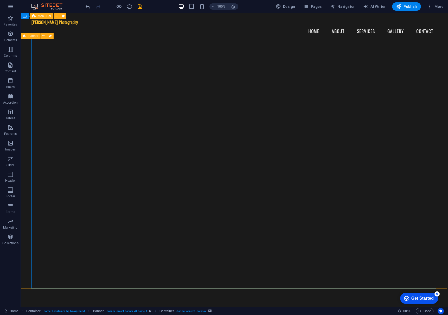
click at [34, 36] on span "Banner" at bounding box center [33, 35] width 10 height 3
select select "vh"
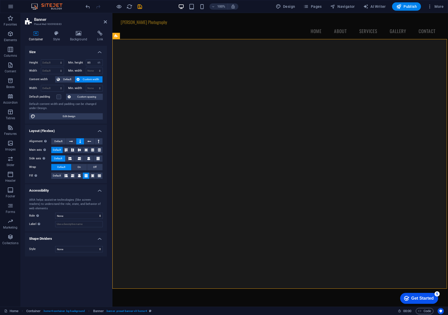
click at [251, 25] on nav "Home About Services Gallery Contact" at bounding box center [280, 31] width 319 height 13
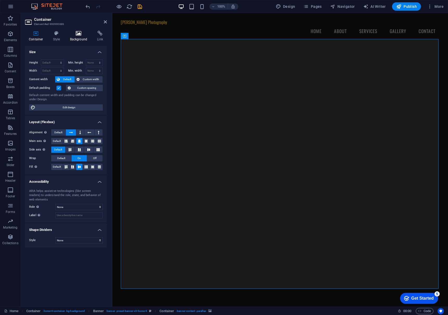
click at [79, 35] on icon at bounding box center [78, 33] width 25 height 5
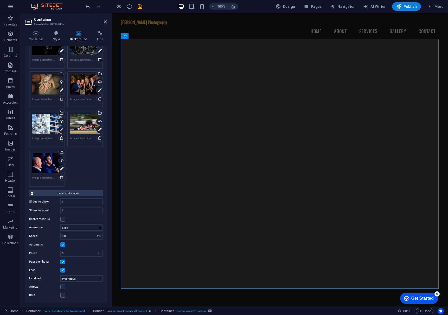
scroll to position [238, 0]
drag, startPoint x: 68, startPoint y: 236, endPoint x: 55, endPoint y: 235, distance: 13.3
click at [55, 235] on div "Speed 800 s ms" at bounding box center [66, 236] width 74 height 7
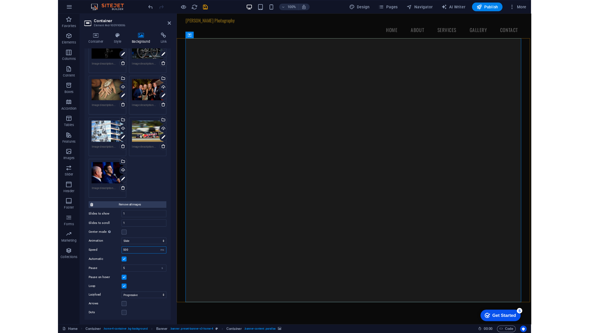
scroll to position [3, 0]
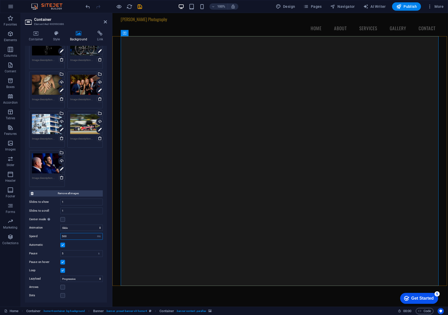
drag, startPoint x: 78, startPoint y: 236, endPoint x: 57, endPoint y: 236, distance: 20.3
click at [57, 236] on div "Speed 500 s ms" at bounding box center [66, 236] width 74 height 7
type input "800"
drag, startPoint x: 59, startPoint y: 253, endPoint x: 48, endPoint y: 252, distance: 11.5
click at [48, 252] on div "Pause 5 s ms" at bounding box center [66, 253] width 74 height 7
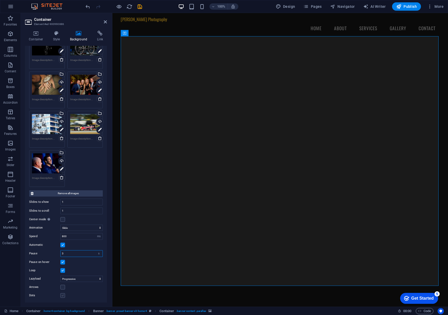
type input "3"
click at [63, 296] on label at bounding box center [62, 295] width 5 height 5
click at [0, 0] on input "Dots" at bounding box center [0, 0] width 0 height 0
click at [105, 23] on icon at bounding box center [105, 22] width 3 height 4
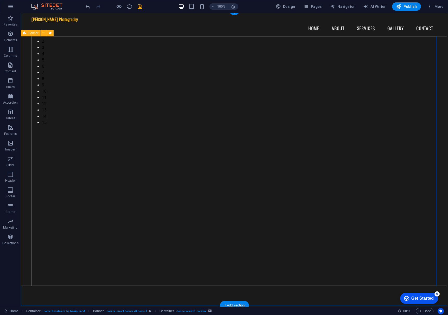
click at [441, 207] on div "1 2 3 4 5 6 7 8 9 10 11 12 13 14 15 Welcome to Daniel Carson Photography We mak…" at bounding box center [234, 212] width 427 height 343
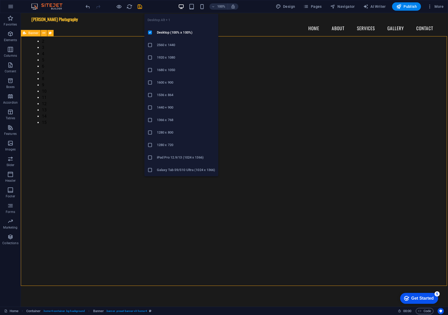
click at [180, 7] on icon "button" at bounding box center [181, 7] width 6 height 6
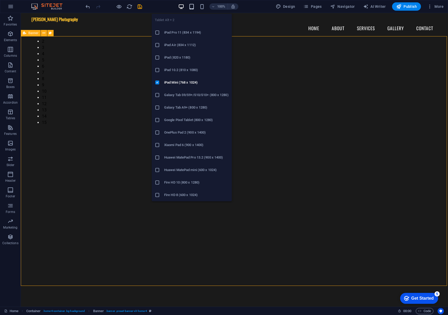
click at [190, 7] on icon "button" at bounding box center [192, 7] width 6 height 6
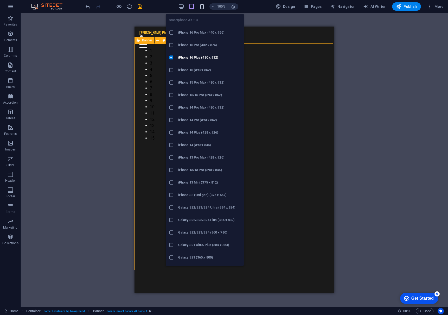
click at [200, 6] on icon "button" at bounding box center [202, 7] width 6 height 6
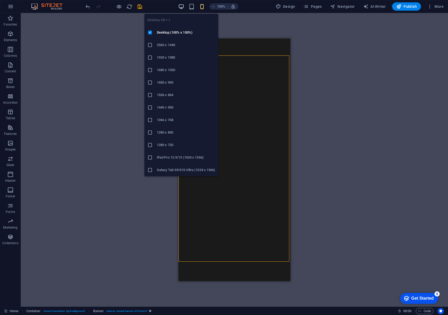
click at [183, 7] on icon "button" at bounding box center [181, 7] width 6 height 6
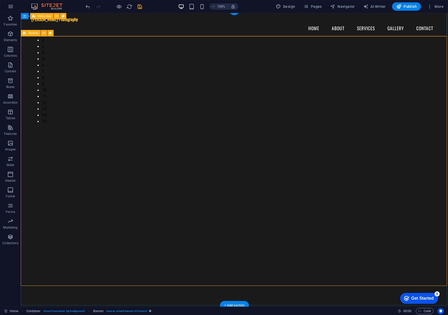
click at [90, 32] on div "Daniel Carson Photography Menu Home About Services Gallery Contact" at bounding box center [234, 25] width 427 height 31
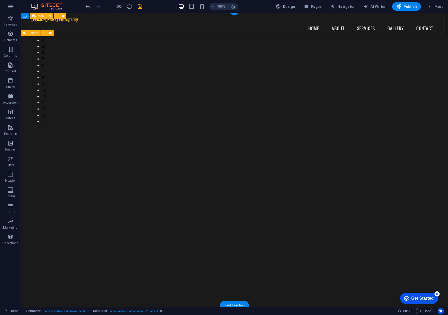
click at [90, 32] on div "Daniel Carson Photography Menu Home About Services Gallery Contact" at bounding box center [234, 25] width 427 height 31
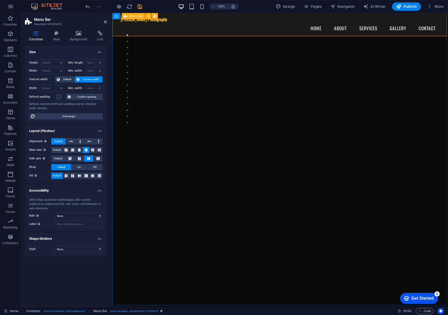
click at [142, 34] on div "Daniel Carson Photography Menu Home About Services Gallery Contact" at bounding box center [280, 25] width 336 height 31
click at [54, 35] on icon at bounding box center [56, 33] width 15 height 5
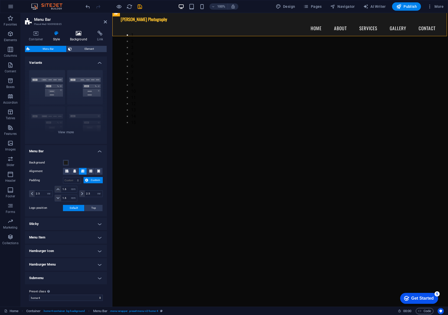
click at [75, 34] on icon at bounding box center [78, 33] width 25 height 5
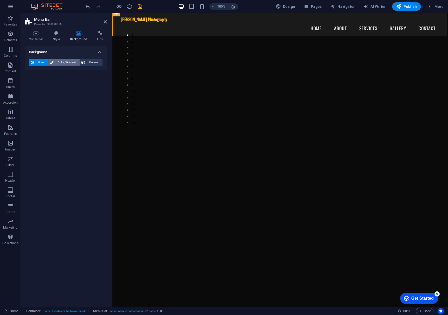
click at [59, 63] on span "Color / Gradient" at bounding box center [66, 62] width 23 height 6
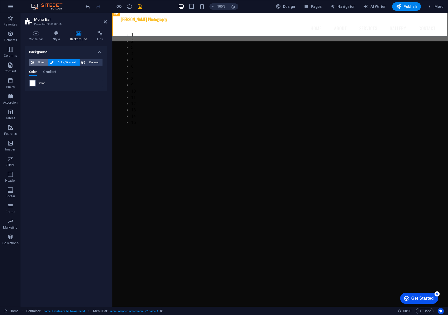
click at [37, 63] on span "None" at bounding box center [40, 62] width 11 height 6
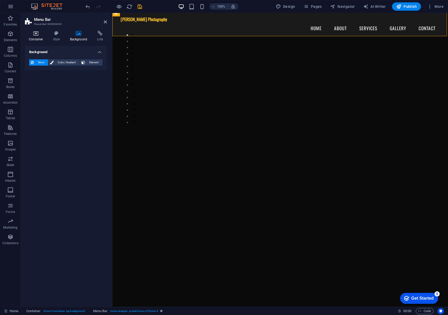
click at [38, 35] on icon at bounding box center [36, 33] width 22 height 5
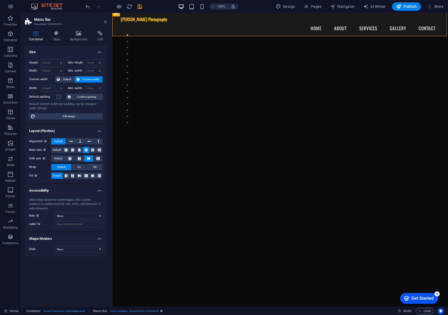
click at [104, 21] on icon at bounding box center [105, 22] width 3 height 4
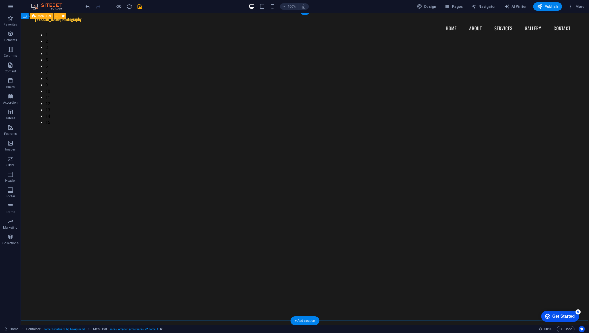
click at [448, 24] on div "Daniel Carson Photography Menu Home About Services Gallery Contact" at bounding box center [305, 25] width 569 height 31
click at [15, 38] on span "Elements" at bounding box center [10, 37] width 21 height 12
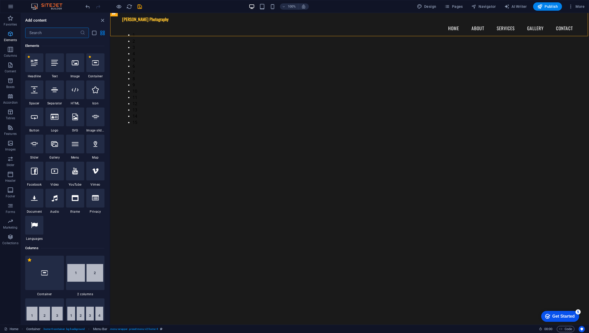
scroll to position [55, 0]
click at [14, 23] on p "Favorites" at bounding box center [10, 24] width 13 height 4
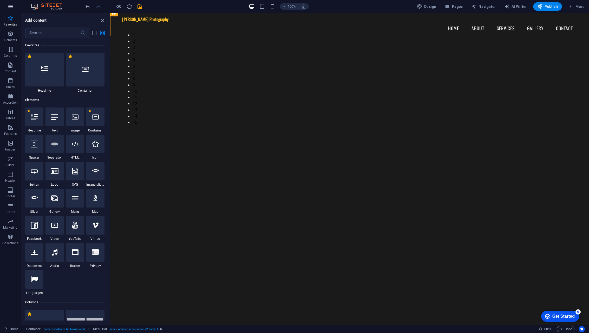
scroll to position [0, 0]
click at [10, 9] on icon "button" at bounding box center [11, 6] width 6 height 6
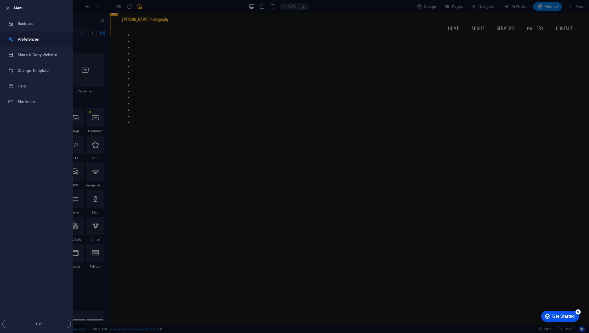
click at [31, 40] on h6 "Preferences" at bounding box center [42, 39] width 48 height 6
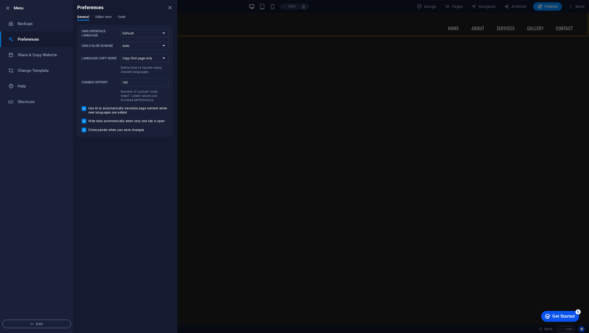
click at [174, 6] on div "Preferences" at bounding box center [125, 7] width 104 height 15
click at [5, 9] on icon "button" at bounding box center [8, 8] width 6 height 6
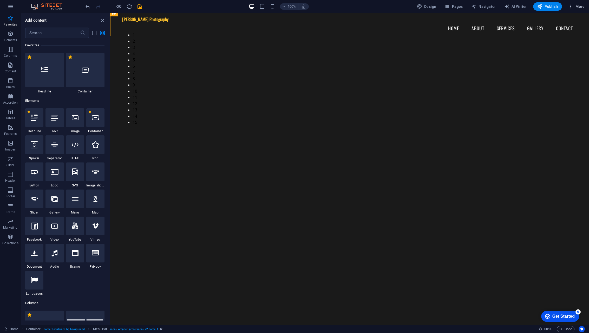
click at [448, 8] on span "More" at bounding box center [577, 6] width 16 height 5
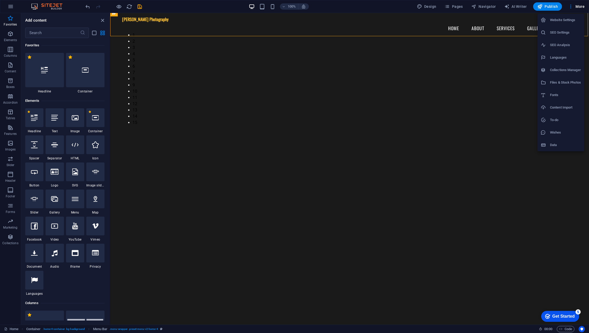
click at [448, 21] on h6 "Website Settings" at bounding box center [565, 20] width 31 height 6
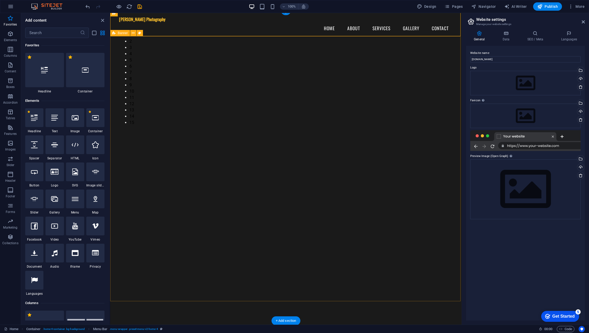
select select "ms"
select select "s"
select select "progressive"
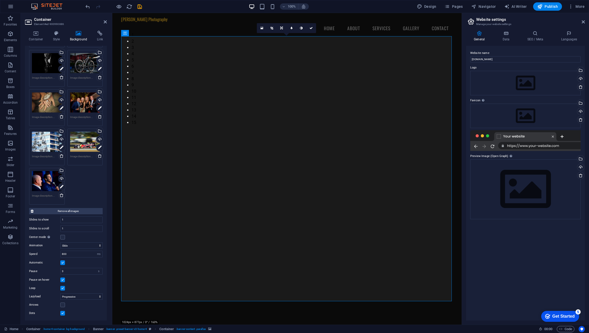
scroll to position [220, 0]
click at [70, 272] on input "3" at bounding box center [82, 271] width 42 height 6
type input "5"
click at [82, 306] on div "Arrows" at bounding box center [66, 305] width 74 height 6
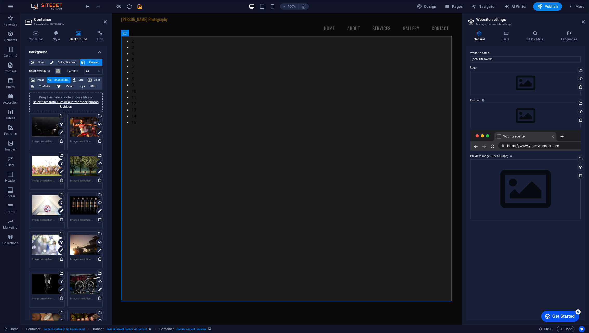
scroll to position [0, 0]
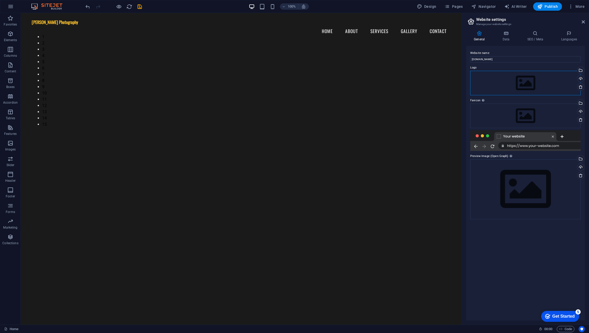
click at [448, 80] on div "Drag files here, click to choose files or select files from Files or our free s…" at bounding box center [526, 83] width 111 height 24
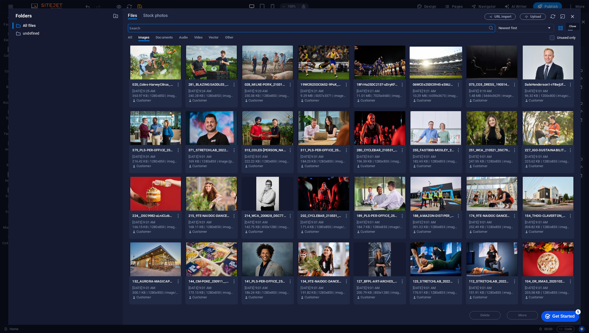
click at [448, 17] on icon "button" at bounding box center [573, 17] width 6 height 6
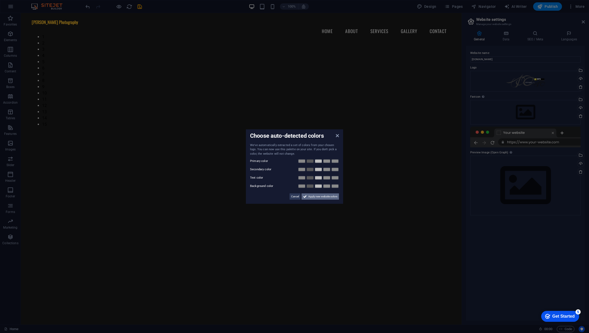
click at [328, 198] on span "Apply new website colors" at bounding box center [323, 196] width 29 height 6
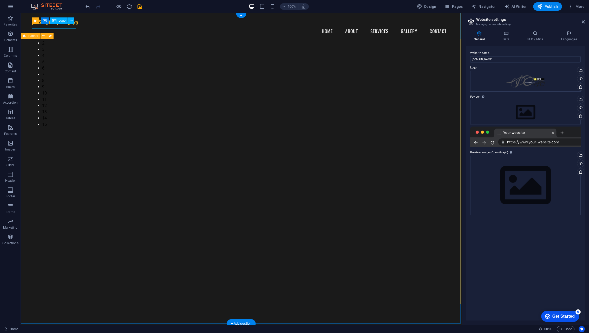
click at [56, 21] on icon at bounding box center [54, 20] width 4 height 6
select select "px"
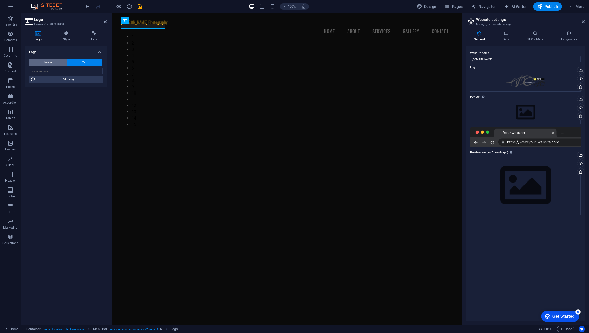
click at [42, 61] on button "Image" at bounding box center [48, 62] width 38 height 6
select select "DISABLED_OPTION_VALUE"
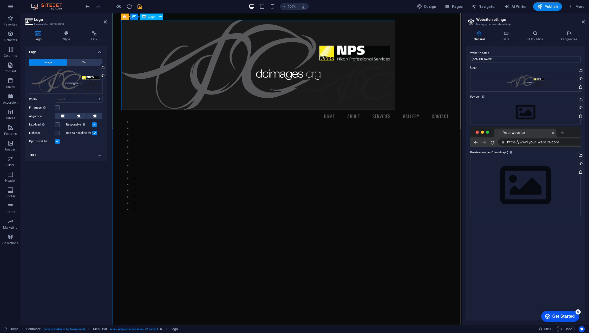
click at [394, 108] on div at bounding box center [287, 65] width 332 height 90
click at [84, 60] on span "Text" at bounding box center [84, 62] width 5 height 6
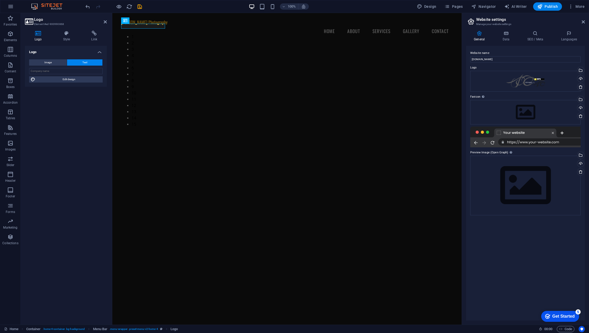
click at [40, 107] on div "Logo Image Text Drag files here, click to choose files or select files from Fil…" at bounding box center [66, 183] width 82 height 274
click at [53, 71] on input "text" at bounding box center [66, 71] width 74 height 6
type input "[PERSON_NAME] Photography | Nikon Professional"
click at [43, 134] on div "Logo Image Text Drag files here, click to choose files or select files from Fil…" at bounding box center [66, 183] width 82 height 274
click at [105, 22] on icon at bounding box center [105, 22] width 3 height 4
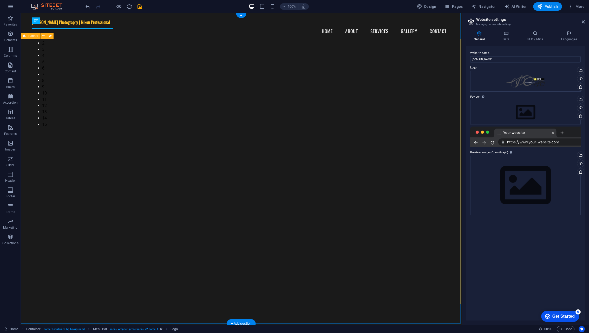
select select "ms"
select select "s"
select select "progressive"
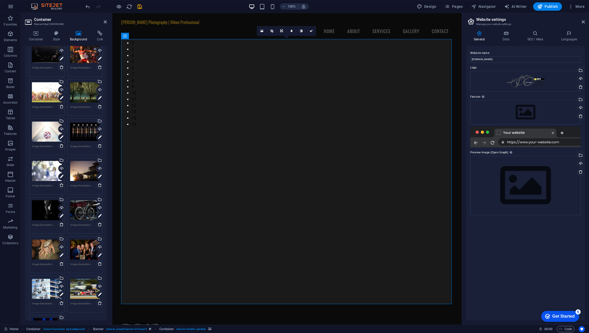
scroll to position [82, 0]
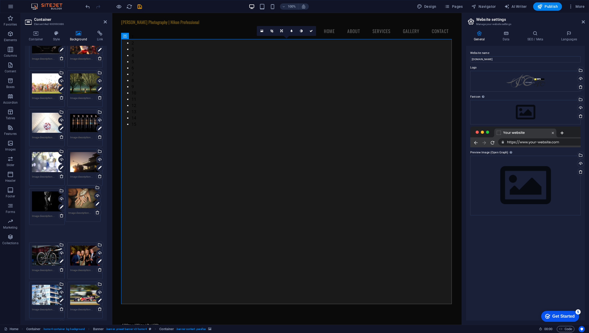
drag, startPoint x: 47, startPoint y: 240, endPoint x: 84, endPoint y: 198, distance: 55.9
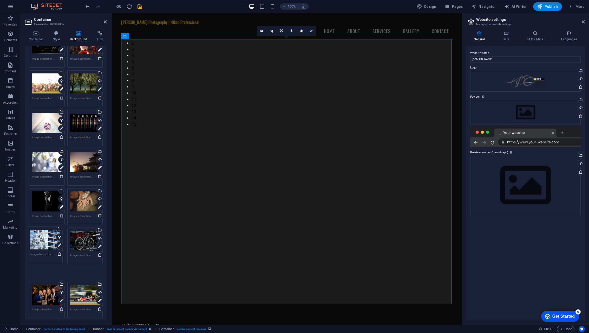
drag, startPoint x: 44, startPoint y: 278, endPoint x: 42, endPoint y: 238, distance: 40.4
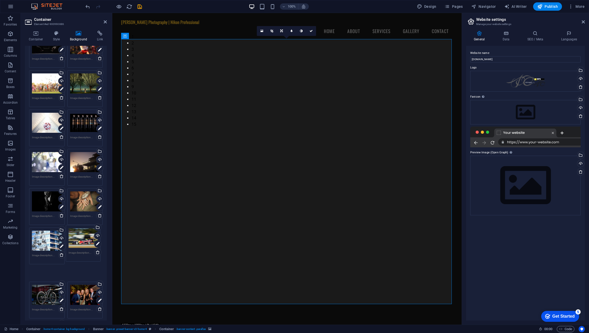
drag, startPoint x: 83, startPoint y: 284, endPoint x: 82, endPoint y: 242, distance: 41.9
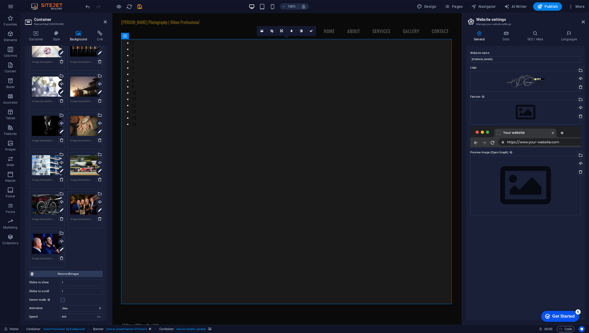
scroll to position [160, 0]
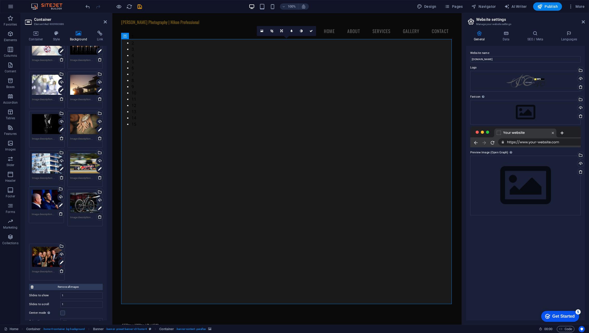
drag, startPoint x: 44, startPoint y: 245, endPoint x: 44, endPoint y: 204, distance: 40.3
drag, startPoint x: 46, startPoint y: 239, endPoint x: 84, endPoint y: 199, distance: 55.2
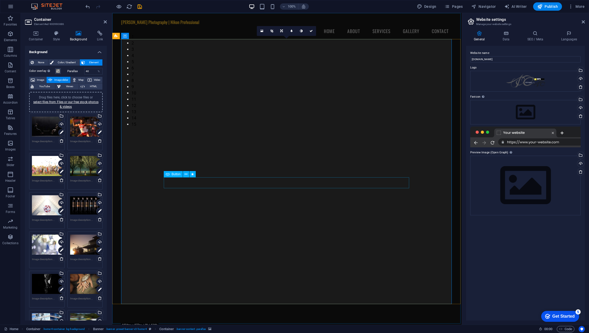
scroll to position [0, 0]
click at [105, 23] on icon at bounding box center [105, 22] width 3 height 4
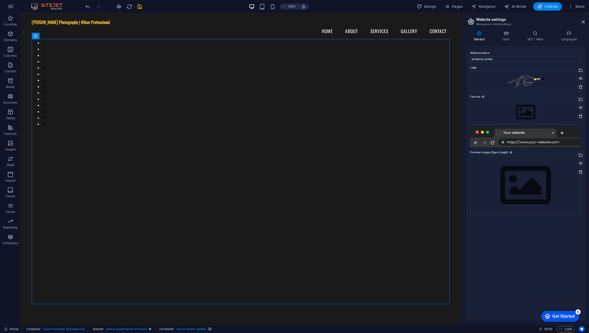
click at [448, 7] on span "Publish" at bounding box center [548, 6] width 21 height 5
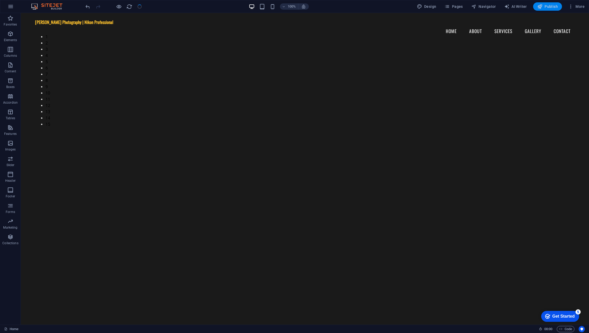
click at [448, 7] on icon "button" at bounding box center [540, 6] width 5 height 5
click at [448, 6] on span "Publish" at bounding box center [548, 6] width 21 height 5
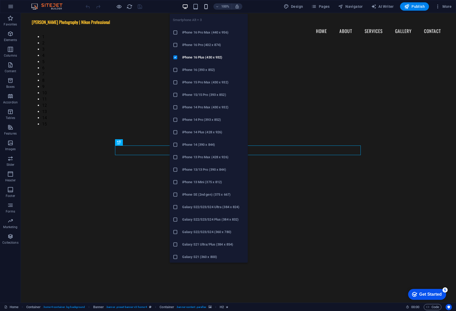
click at [208, 9] on icon "button" at bounding box center [206, 7] width 6 height 6
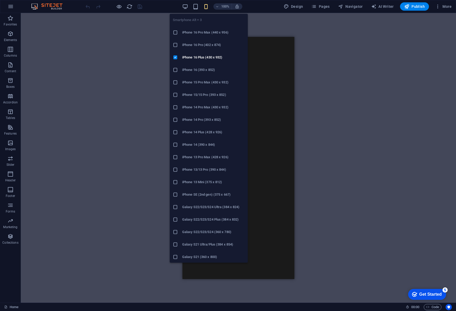
click at [206, 9] on icon "button" at bounding box center [206, 7] width 6 height 6
click at [201, 98] on li "iPhone 15/15 Pro (393 x 852)" at bounding box center [209, 95] width 78 height 12
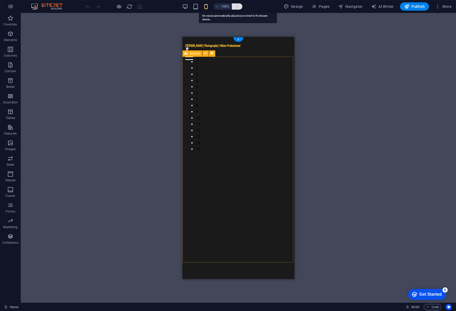
click at [238, 8] on icon "button" at bounding box center [237, 6] width 5 height 5
click at [240, 9] on button "button" at bounding box center [237, 6] width 10 height 6
click at [239, 9] on icon "button" at bounding box center [237, 6] width 5 height 5
click at [223, 7] on h6 "100%" at bounding box center [225, 6] width 8 height 6
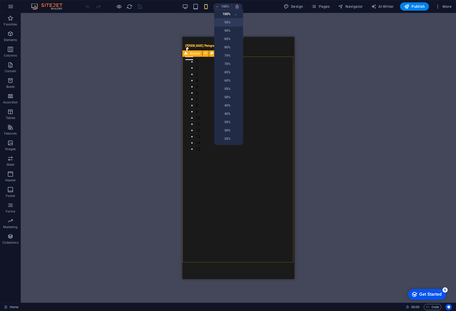
click at [229, 19] on li "95%" at bounding box center [228, 22] width 29 height 8
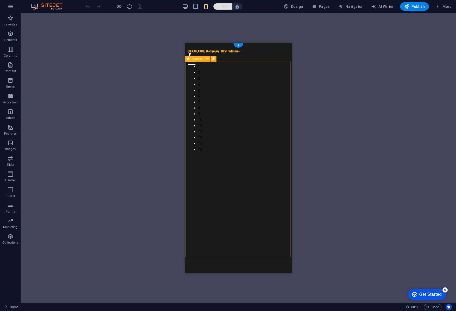
click at [227, 7] on h6 "95%" at bounding box center [225, 6] width 8 height 6
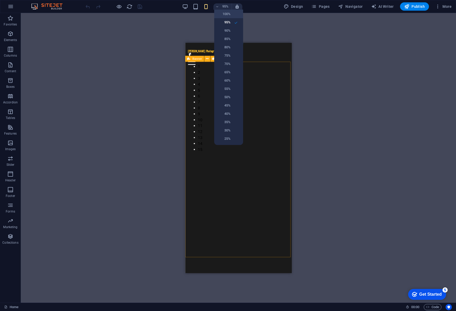
click at [226, 16] on h6 "100%" at bounding box center [223, 14] width 13 height 6
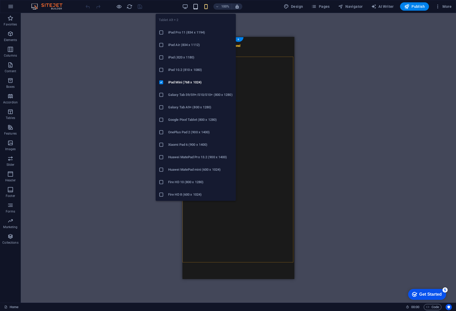
click at [198, 8] on icon "button" at bounding box center [195, 7] width 6 height 6
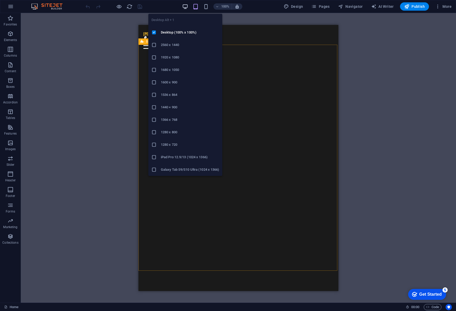
click at [186, 8] on icon "button" at bounding box center [185, 7] width 6 height 6
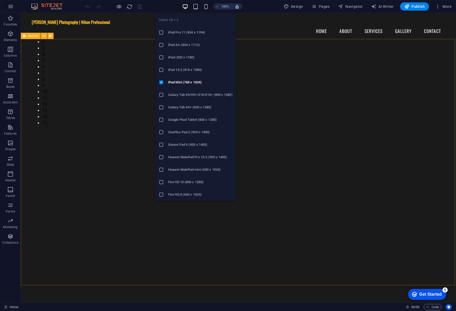
click at [191, 30] on h6 "iPad Pro 11 (834 x 1194)" at bounding box center [200, 32] width 65 height 6
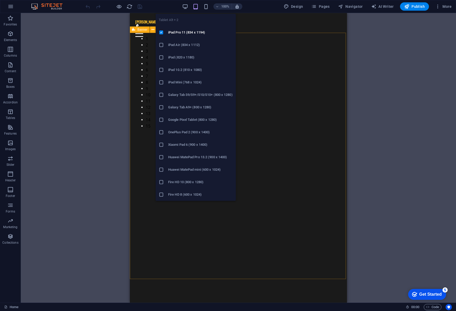
click at [195, 7] on icon "button" at bounding box center [195, 7] width 6 height 6
drag, startPoint x: 191, startPoint y: 81, endPoint x: 54, endPoint y: 56, distance: 140.1
click at [191, 81] on h6 "iPad Mini (768 x 1024)" at bounding box center [200, 82] width 65 height 6
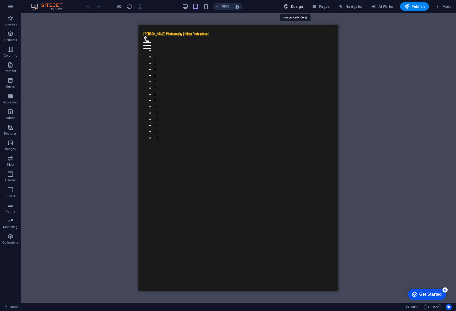
click at [299, 6] on span "Design" at bounding box center [294, 6] width 20 height 5
select select "px"
select select "200"
select select "px"
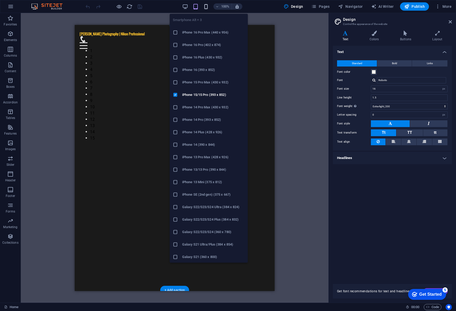
click at [207, 8] on icon "button" at bounding box center [206, 7] width 6 height 6
click at [206, 5] on icon "button" at bounding box center [206, 7] width 6 height 6
click at [206, 7] on icon "button" at bounding box center [206, 7] width 6 height 6
click at [200, 93] on h6 "iPhone 15/15 Pro (393 x 852)" at bounding box center [213, 95] width 62 height 6
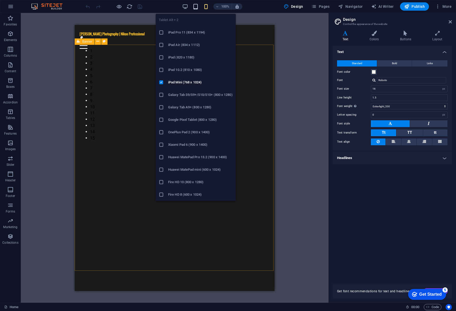
click at [197, 7] on icon "button" at bounding box center [195, 7] width 6 height 6
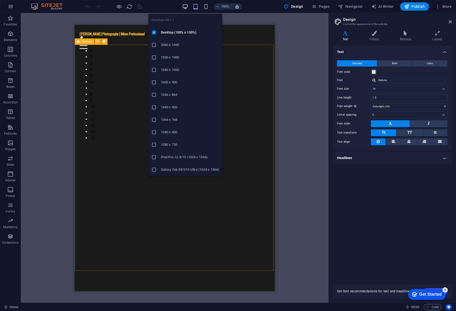
click at [187, 7] on icon "button" at bounding box center [185, 7] width 6 height 6
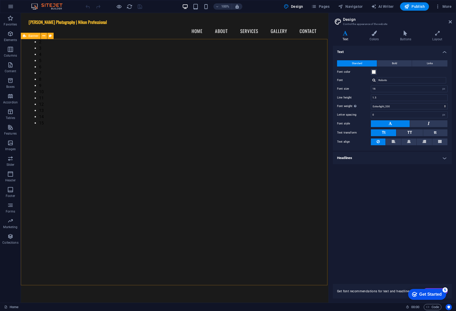
click at [448, 21] on h2 "Design" at bounding box center [397, 19] width 109 height 5
click at [451, 22] on icon at bounding box center [449, 22] width 3 height 4
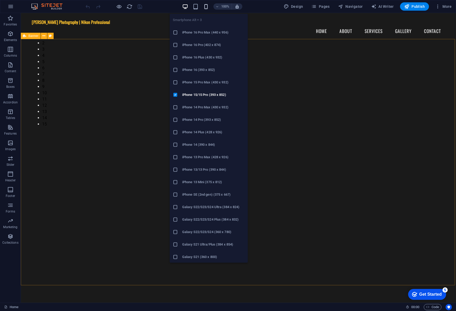
click at [207, 7] on icon "button" at bounding box center [206, 7] width 6 height 6
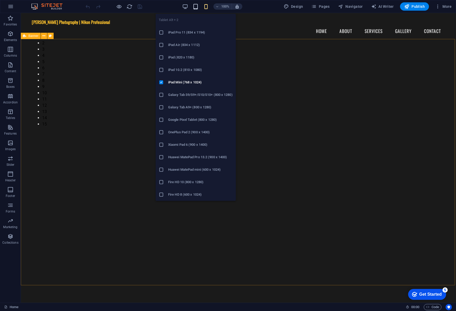
click at [198, 7] on icon "button" at bounding box center [195, 7] width 6 height 6
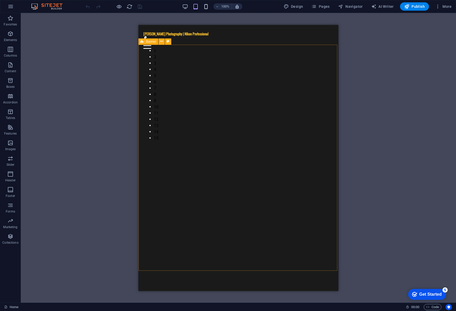
click at [204, 6] on icon "button" at bounding box center [206, 7] width 6 height 6
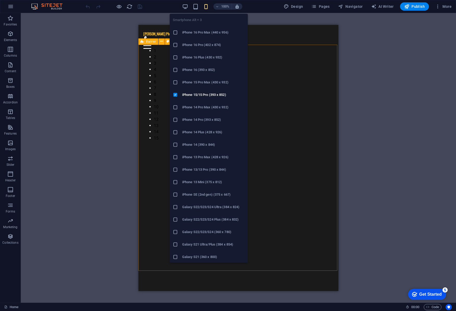
click at [206, 7] on icon "button" at bounding box center [206, 7] width 6 height 6
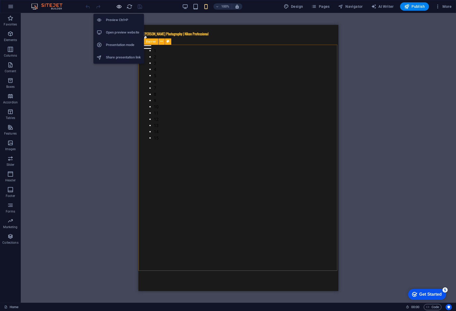
click at [119, 7] on icon "button" at bounding box center [119, 7] width 6 height 6
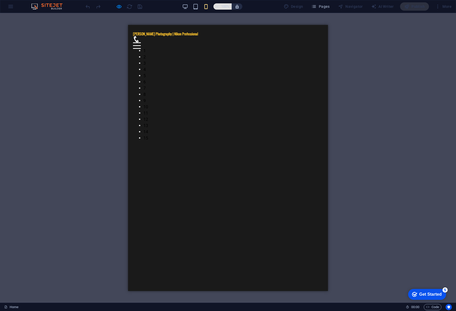
click at [216, 6] on icon "button" at bounding box center [217, 6] width 4 height 3
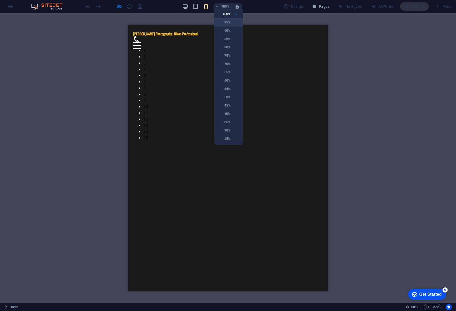
click at [223, 23] on h6 "95%" at bounding box center [223, 22] width 13 height 6
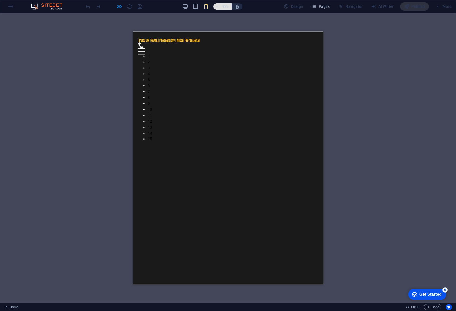
click at [218, 7] on icon "button" at bounding box center [217, 6] width 4 height 3
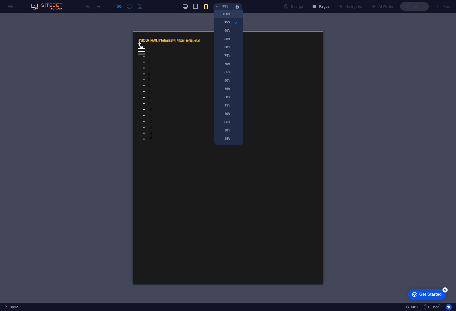
click at [219, 14] on h6 "100%" at bounding box center [223, 14] width 13 height 6
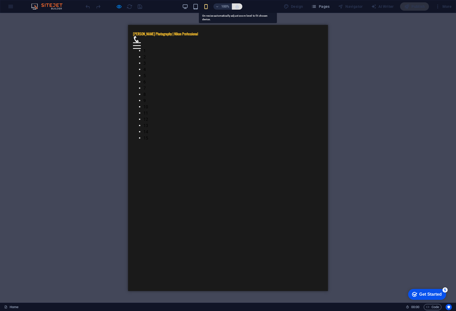
click at [238, 8] on icon "button" at bounding box center [237, 6] width 5 height 5
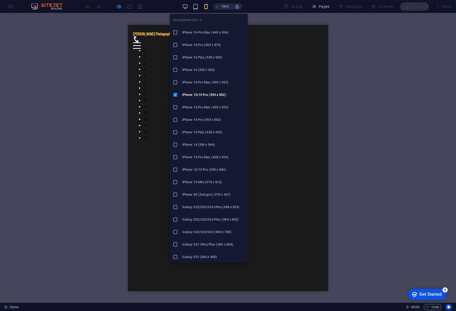
click at [204, 7] on icon "button" at bounding box center [206, 7] width 6 height 6
click at [206, 7] on icon "button" at bounding box center [206, 7] width 6 height 6
click at [198, 82] on h6 "iPhone 15 Pro Max (430 x 932)" at bounding box center [213, 82] width 62 height 6
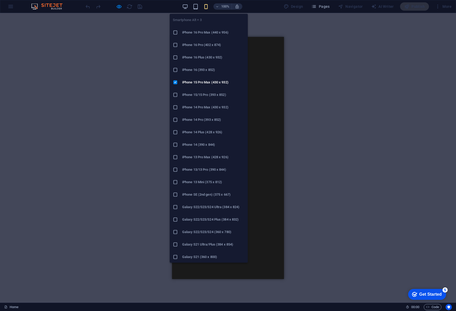
click at [204, 5] on icon "button" at bounding box center [206, 7] width 6 height 6
click at [210, 97] on h6 "iPhone 15/15 Pro (393 x 852)" at bounding box center [213, 95] width 62 height 6
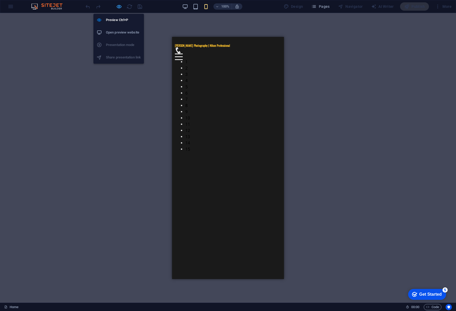
click at [119, 7] on icon "button" at bounding box center [119, 7] width 6 height 6
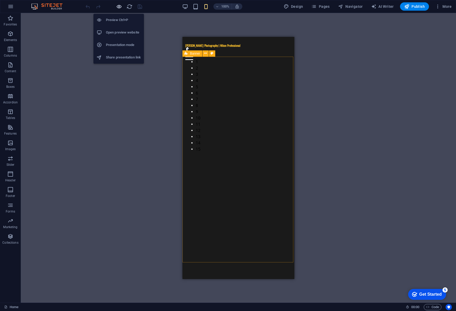
click at [119, 7] on icon "button" at bounding box center [119, 7] width 6 height 6
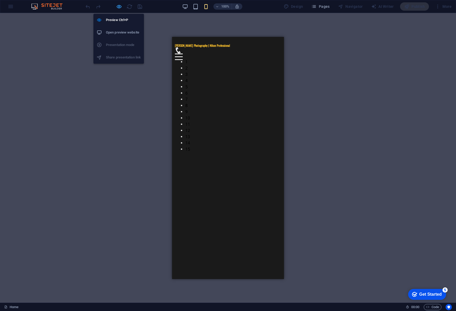
click at [119, 9] on icon "button" at bounding box center [119, 7] width 6 height 6
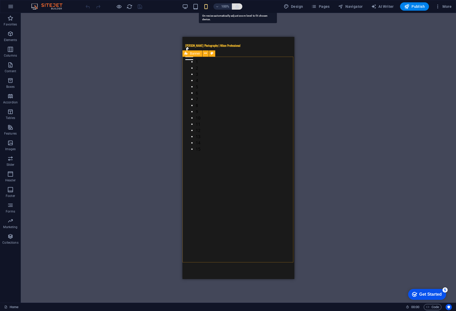
click at [239, 6] on icon "button" at bounding box center [237, 6] width 5 height 5
click at [238, 7] on icon "button" at bounding box center [237, 6] width 5 height 5
drag, startPoint x: 267, startPoint y: 62, endPoint x: 214, endPoint y: 62, distance: 53.1
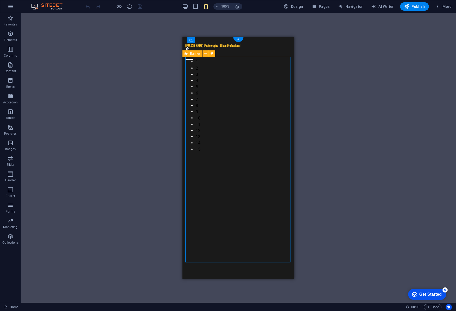
select select "ms"
select select "s"
select select "progressive"
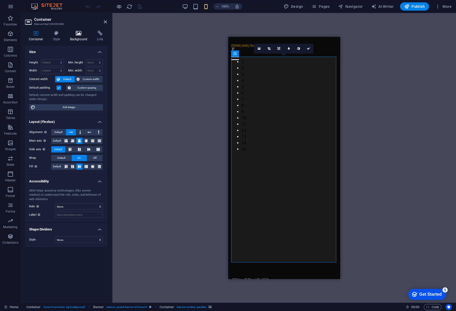
click at [81, 36] on h4 "Background" at bounding box center [79, 36] width 27 height 11
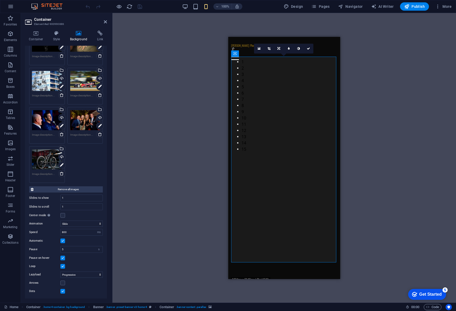
scroll to position [242, 0]
click at [418, 45] on div "Drag here to replace the existing content. Press “Ctrl” if you want to create a…" at bounding box center [283, 158] width 343 height 290
